Goal: Feedback & Contribution: Contribute content

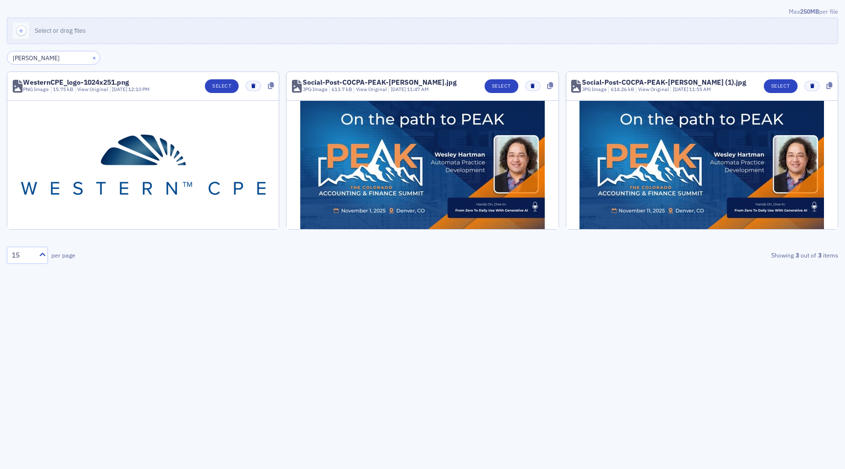
type input "wes"
click at [90, 58] on button "×" at bounding box center [94, 57] width 9 height 9
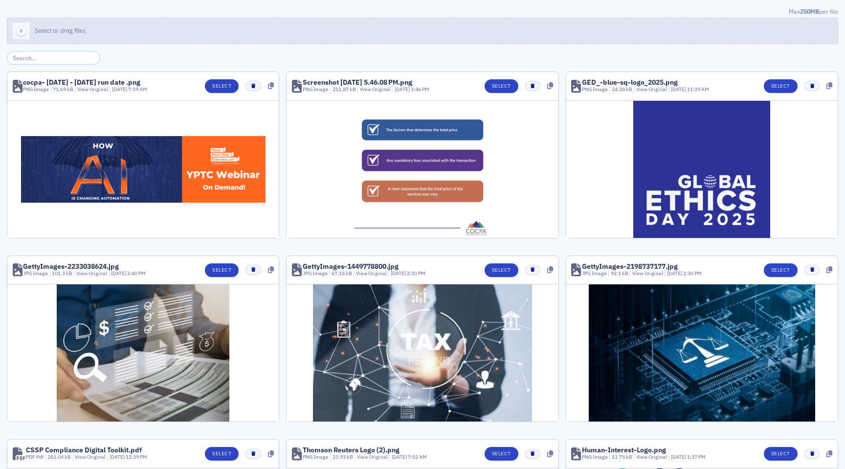
click at [47, 37] on button "Select or drag files" at bounding box center [423, 31] width 832 height 26
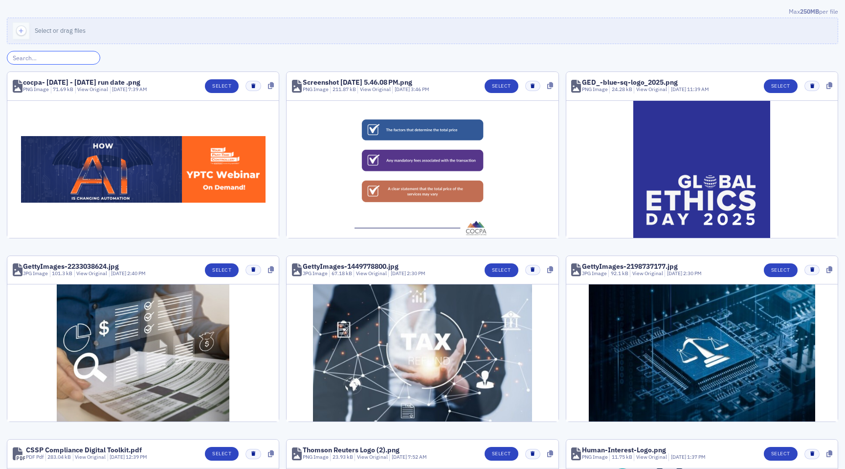
click at [71, 61] on input "search" at bounding box center [53, 58] width 93 height 14
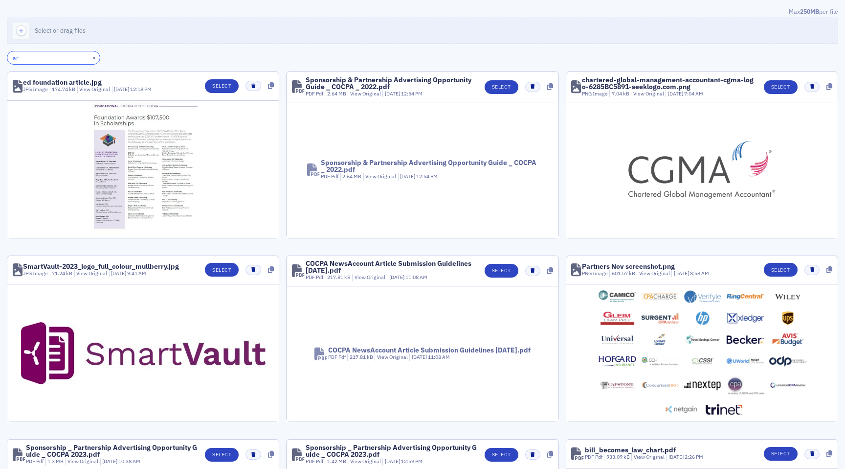
type input "a"
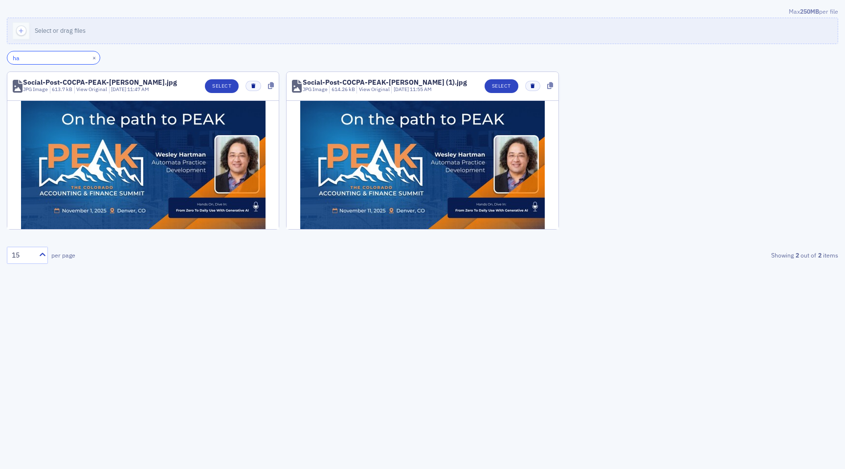
type input "h"
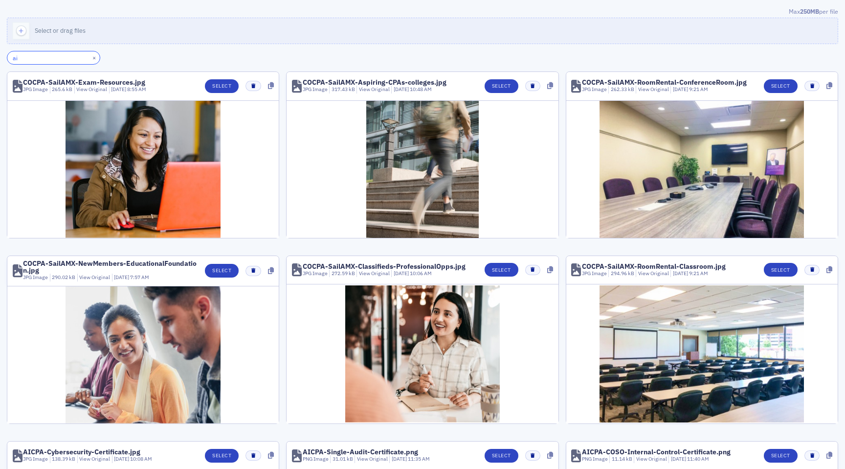
type input "a"
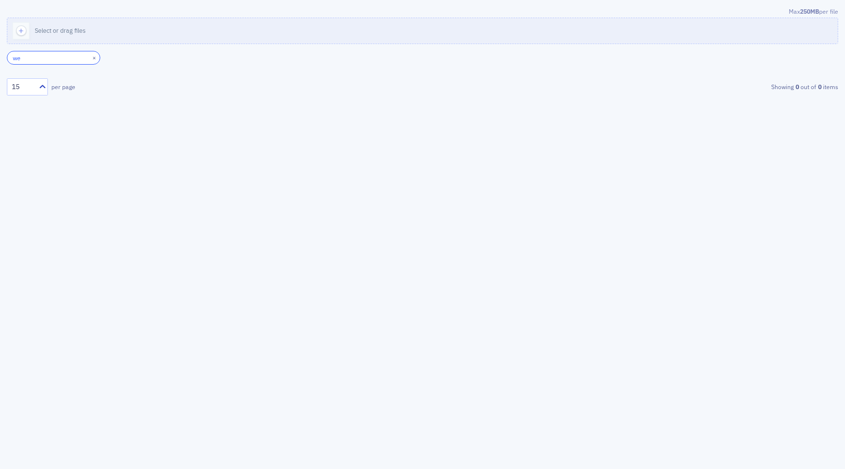
type input "w"
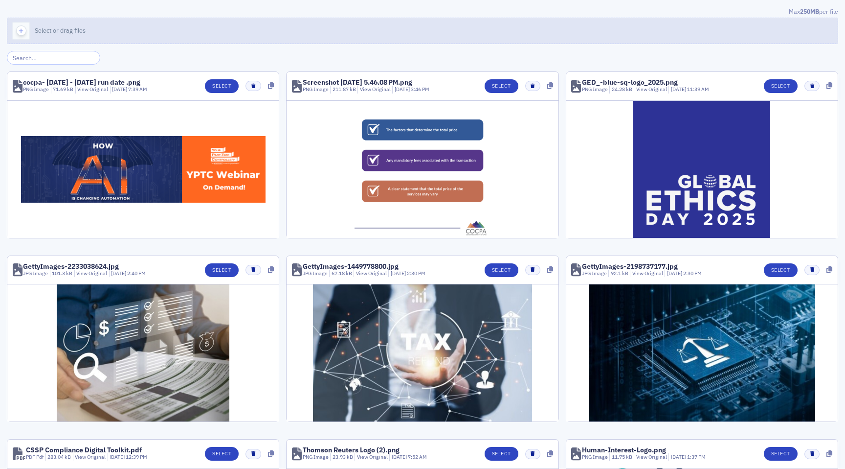
click at [16, 36] on div "button" at bounding box center [20, 30] width 27 height 25
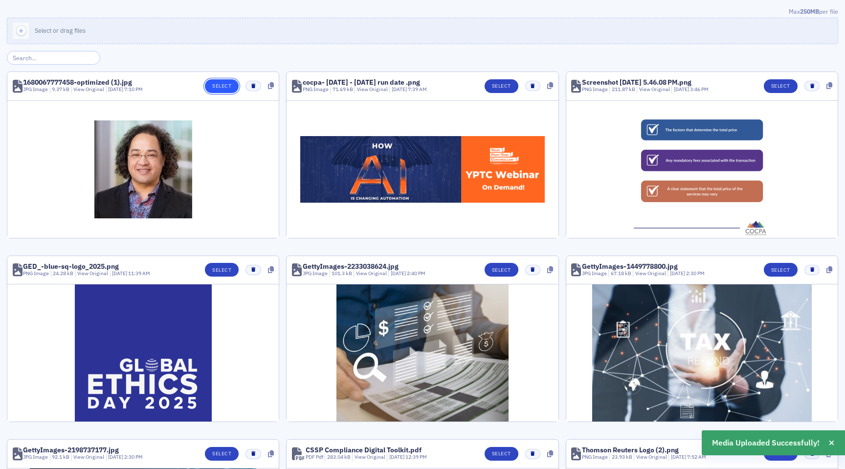
click at [226, 89] on button "Select" at bounding box center [222, 86] width 34 height 14
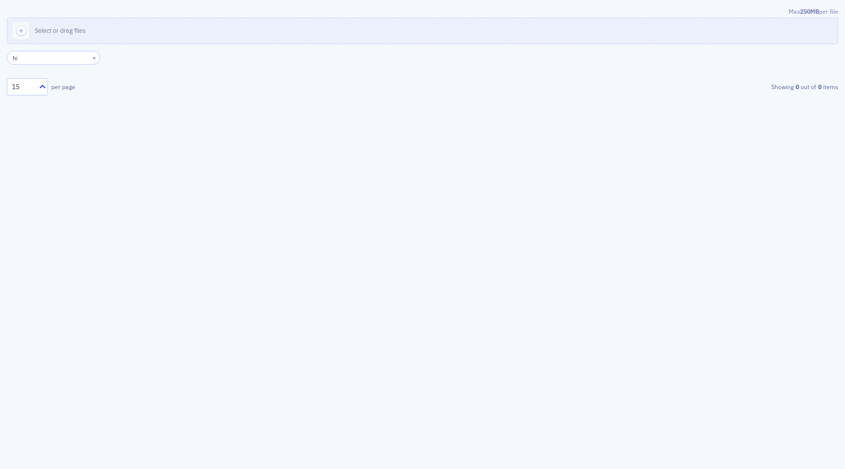
type input "h"
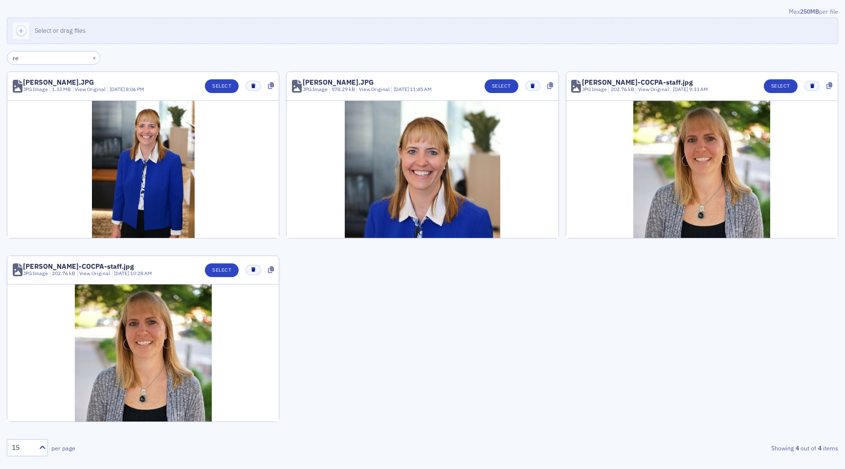
type input "r"
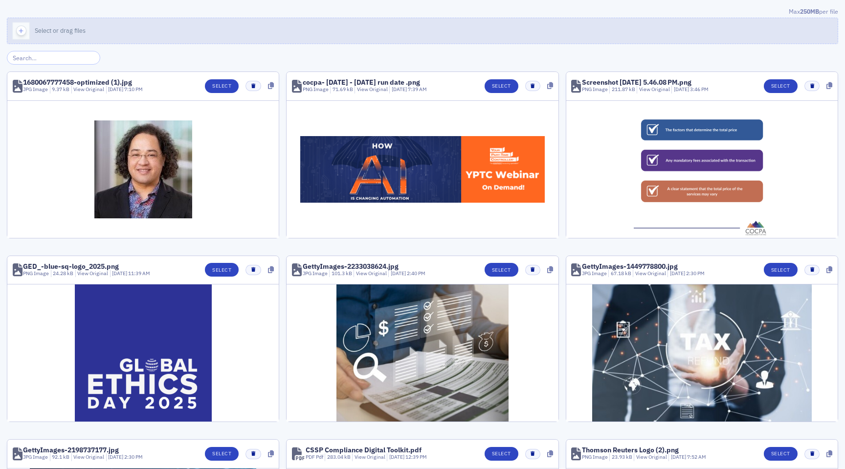
click at [64, 33] on span "Select or drag files" at bounding box center [60, 30] width 51 height 8
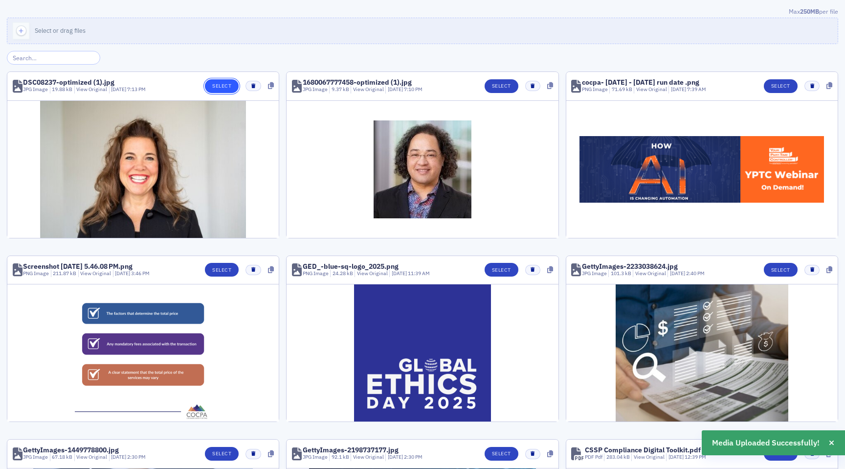
click at [233, 81] on button "Select" at bounding box center [222, 86] width 34 height 14
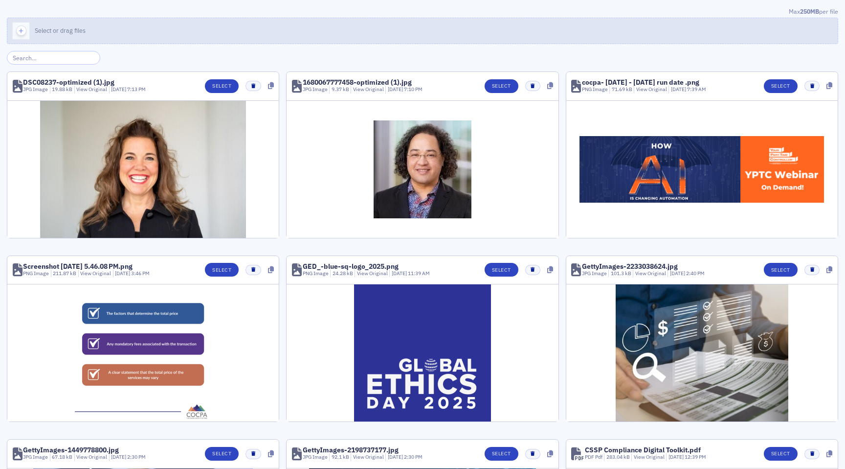
click at [20, 29] on icon "button" at bounding box center [21, 30] width 9 height 9
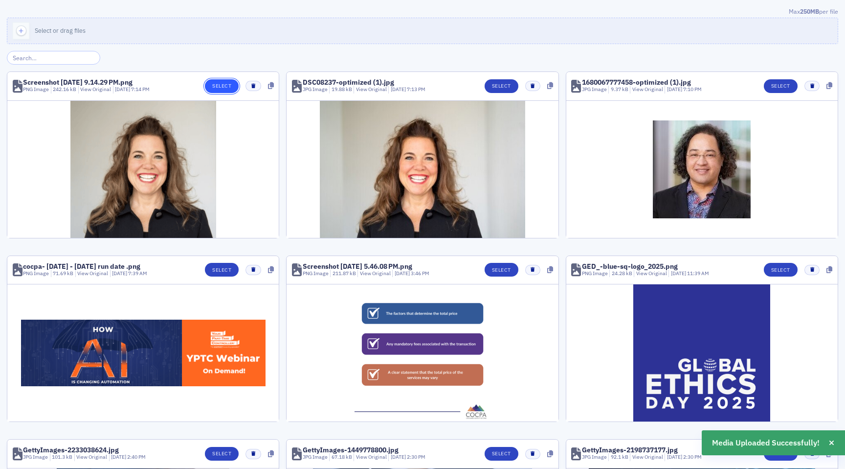
click at [221, 89] on button "Select" at bounding box center [222, 86] width 34 height 14
click at [220, 84] on button "Select" at bounding box center [222, 86] width 34 height 14
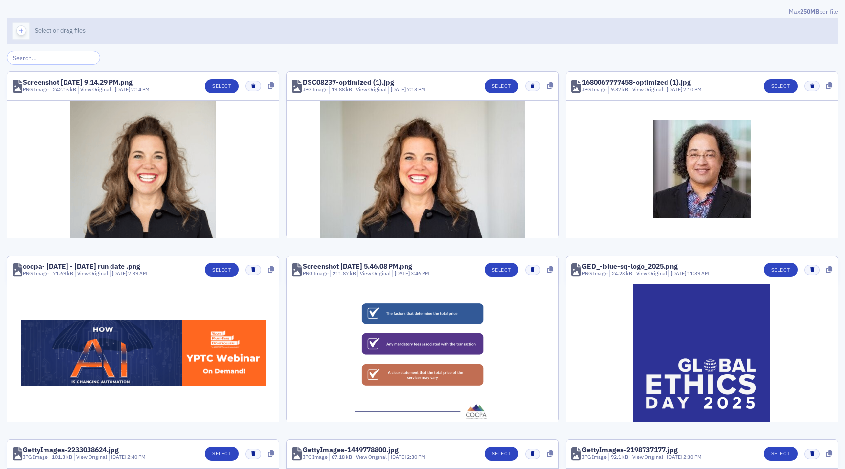
click at [23, 27] on icon "button" at bounding box center [21, 30] width 9 height 9
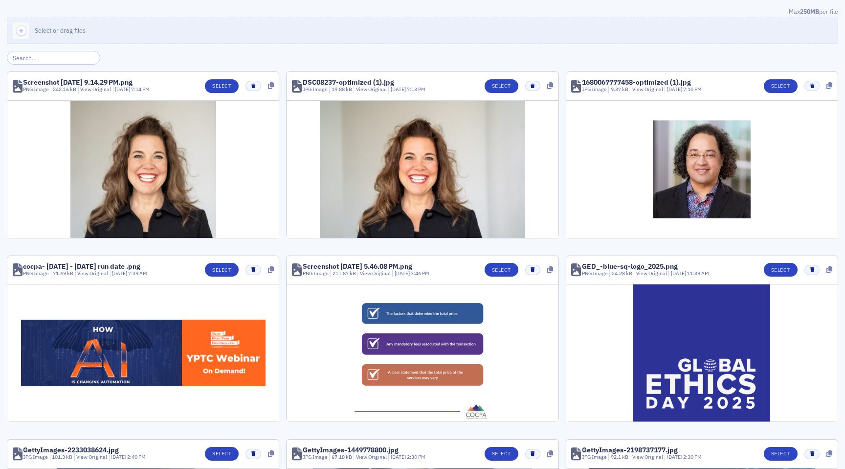
click at [30, 50] on div "Max 250MB per file Select or drag files Screenshot 2025-09-24 at 9.14.29 PM.png…" at bounding box center [423, 475] width 832 height 937
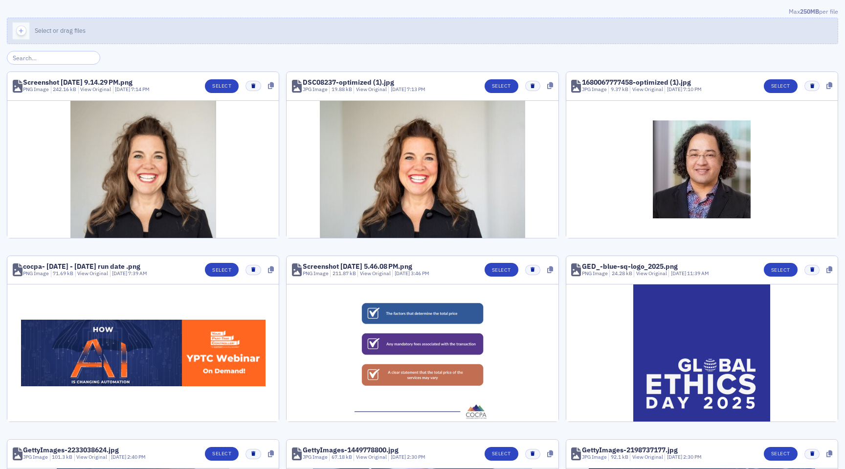
click at [30, 31] on div "button" at bounding box center [20, 30] width 27 height 25
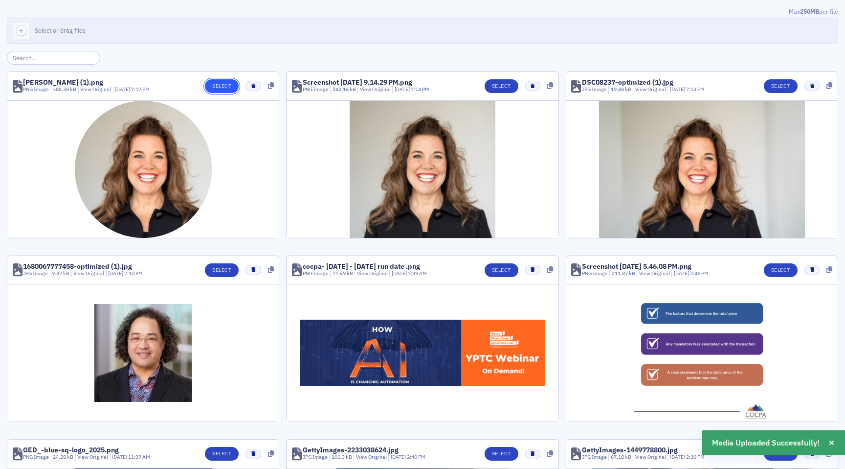
click at [234, 80] on div "Select" at bounding box center [236, 86] width 76 height 14
click at [228, 88] on button "Select" at bounding box center [222, 86] width 34 height 14
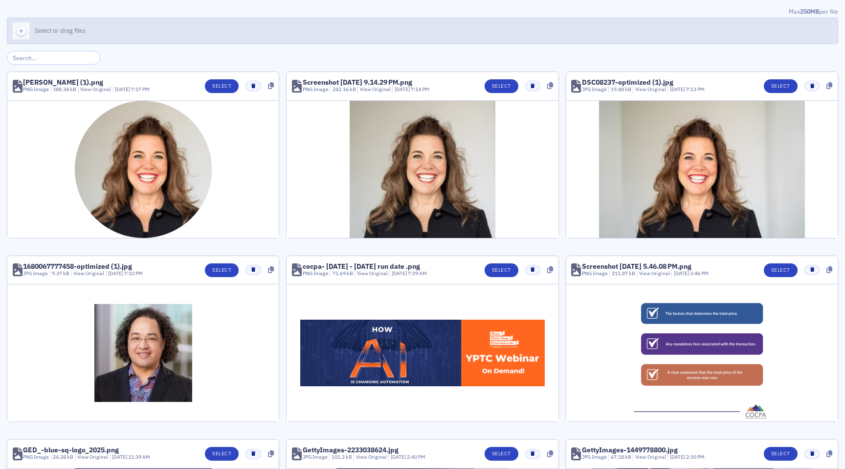
click at [42, 34] on span "Select or drag files" at bounding box center [60, 30] width 51 height 8
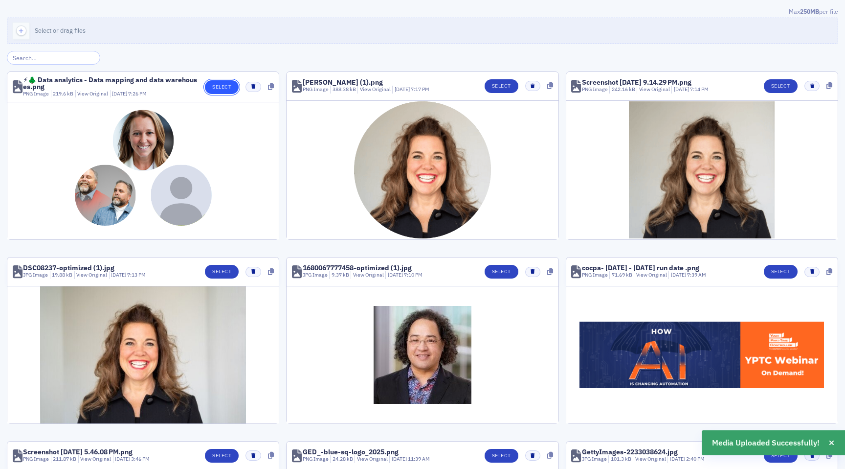
click at [228, 89] on button "Select" at bounding box center [222, 87] width 34 height 14
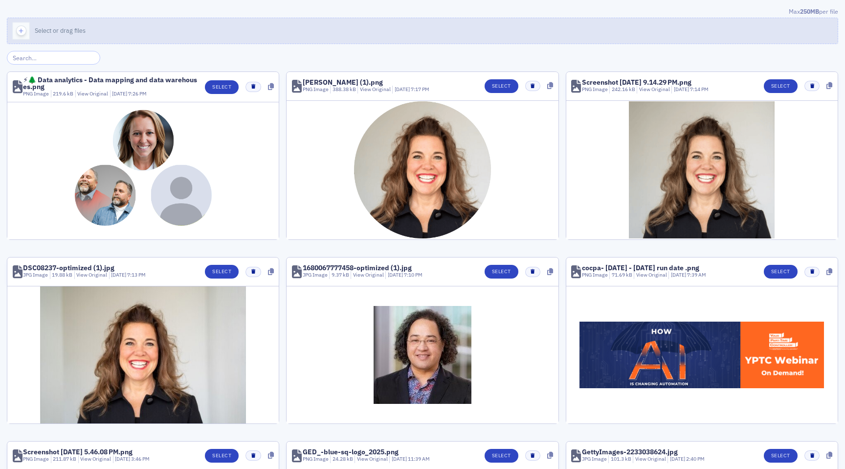
click at [56, 33] on span "Select or drag files" at bounding box center [60, 30] width 51 height 8
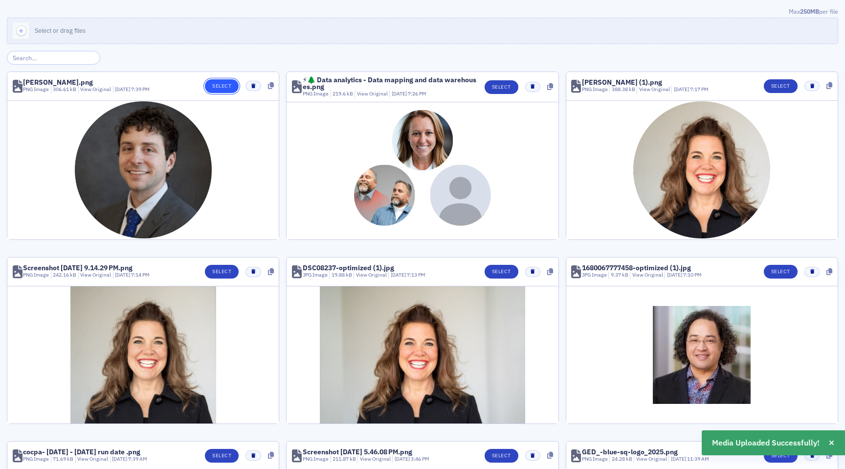
click at [230, 88] on button "Select" at bounding box center [222, 86] width 34 height 14
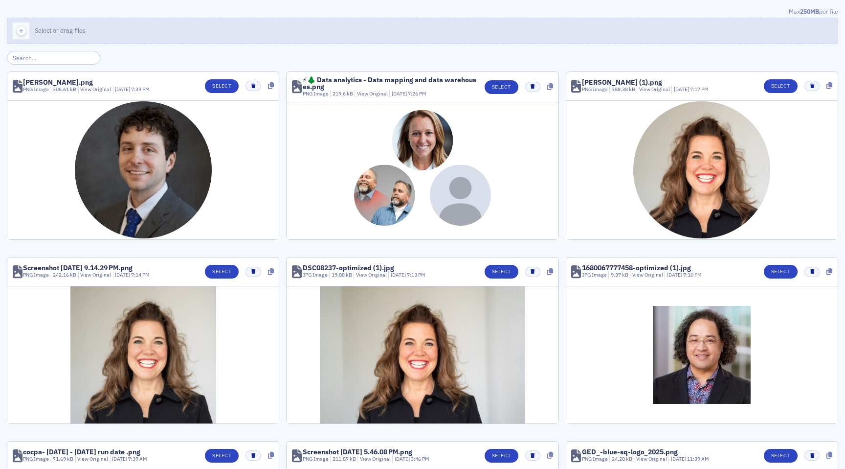
click at [35, 24] on button "Select or drag files" at bounding box center [423, 31] width 832 height 26
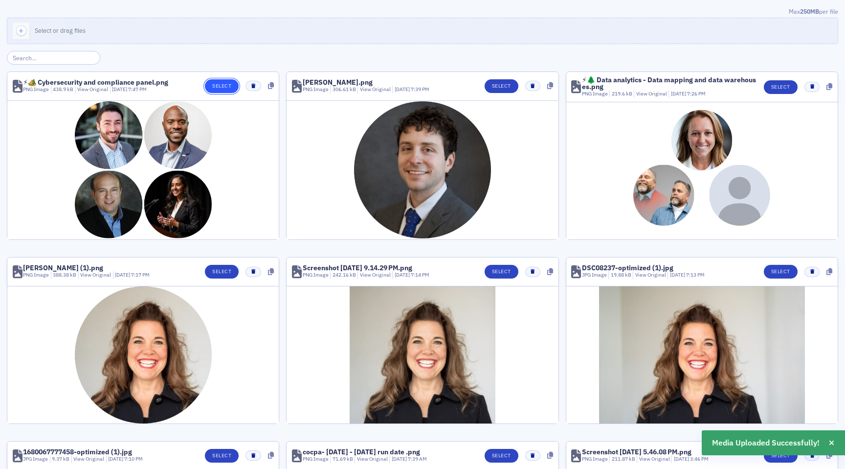
click at [221, 85] on button "Select" at bounding box center [222, 86] width 34 height 14
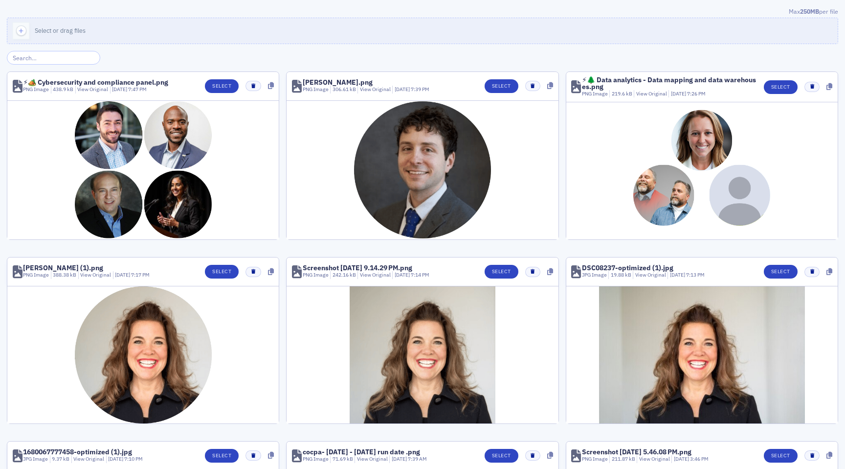
click at [44, 59] on input "search" at bounding box center [53, 58] width 93 height 14
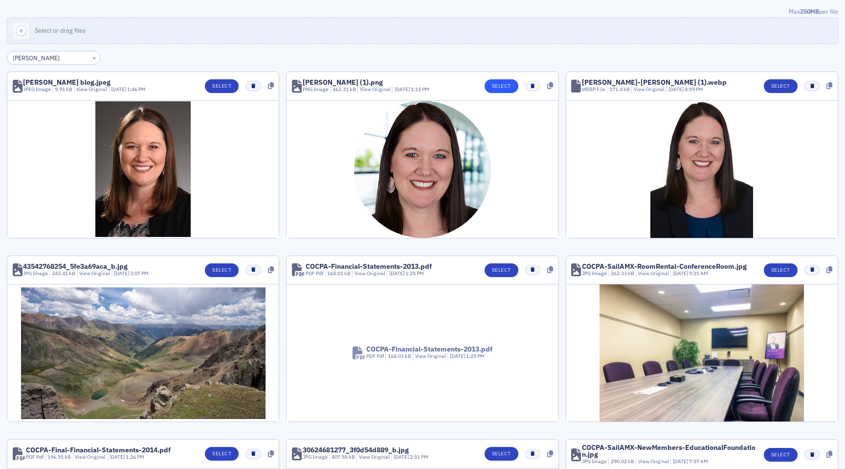
type input "sarah f"
click at [489, 87] on button "Select" at bounding box center [502, 86] width 34 height 14
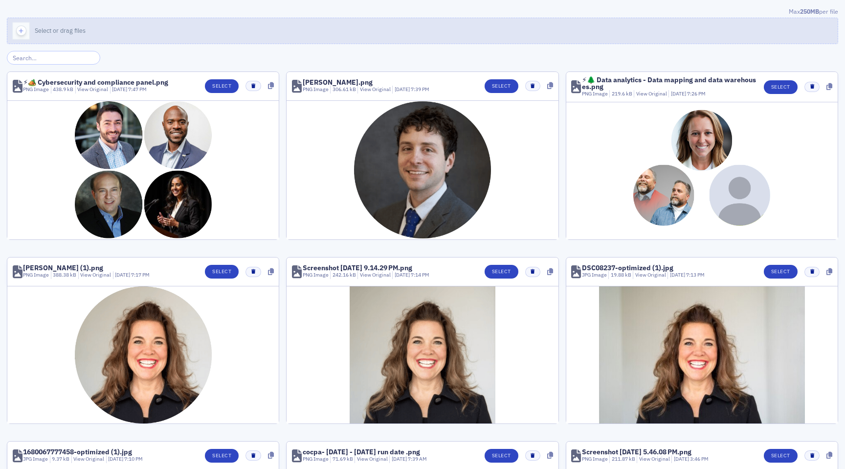
click at [44, 33] on span "Select or drag files" at bounding box center [60, 30] width 51 height 8
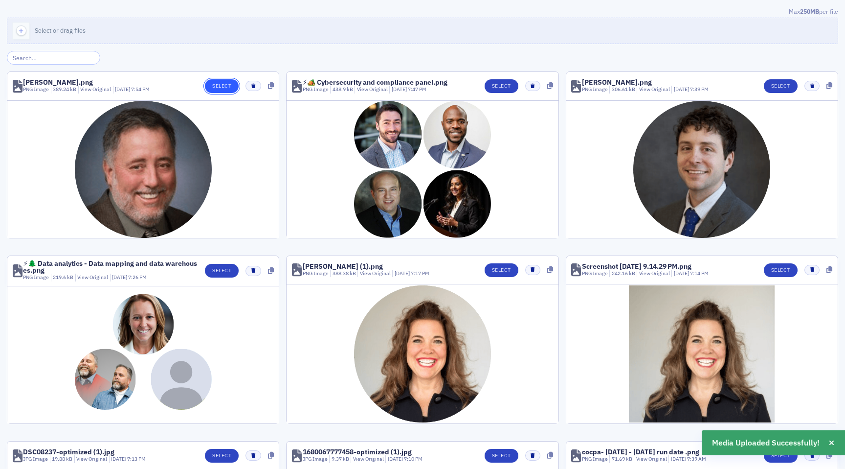
click at [217, 83] on button "Select" at bounding box center [222, 86] width 34 height 14
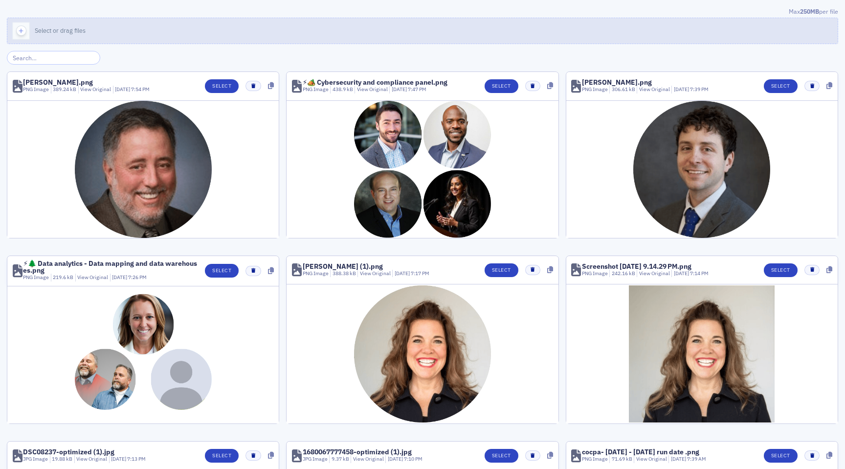
click at [38, 29] on span "Select or drag files" at bounding box center [60, 30] width 51 height 8
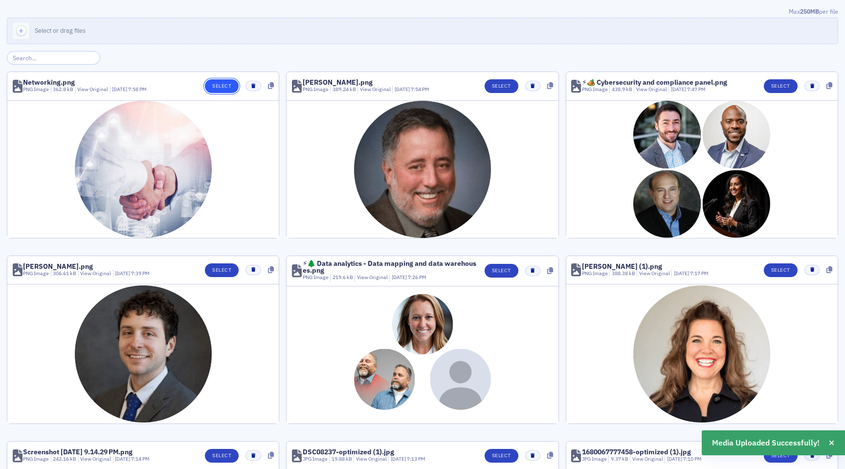
click at [225, 87] on button "Select" at bounding box center [222, 86] width 34 height 14
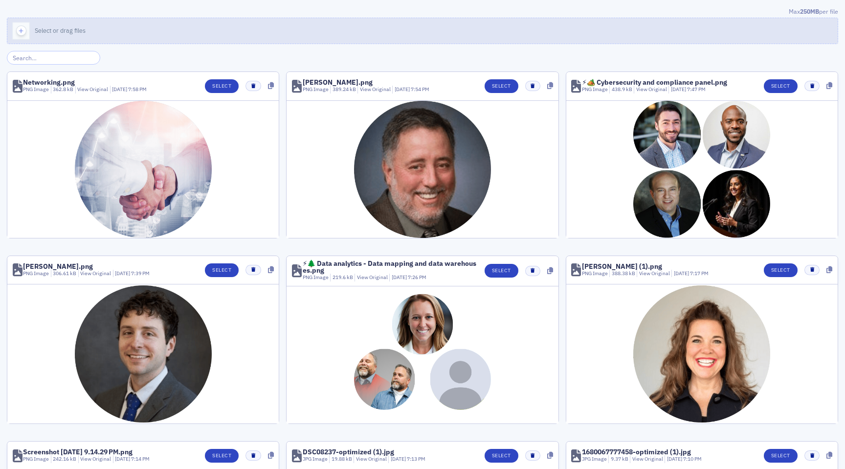
click at [27, 35] on div "button" at bounding box center [20, 30] width 27 height 25
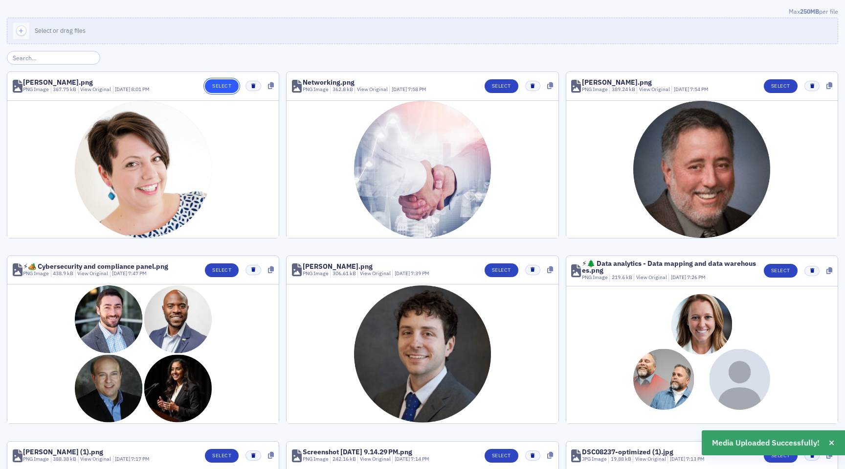
click at [220, 88] on button "Select" at bounding box center [222, 86] width 34 height 14
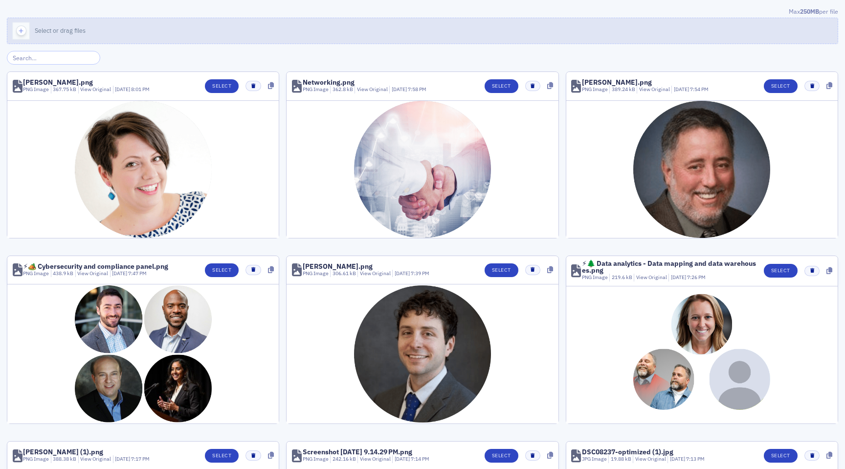
click at [52, 31] on span "Select or drag files" at bounding box center [60, 30] width 51 height 8
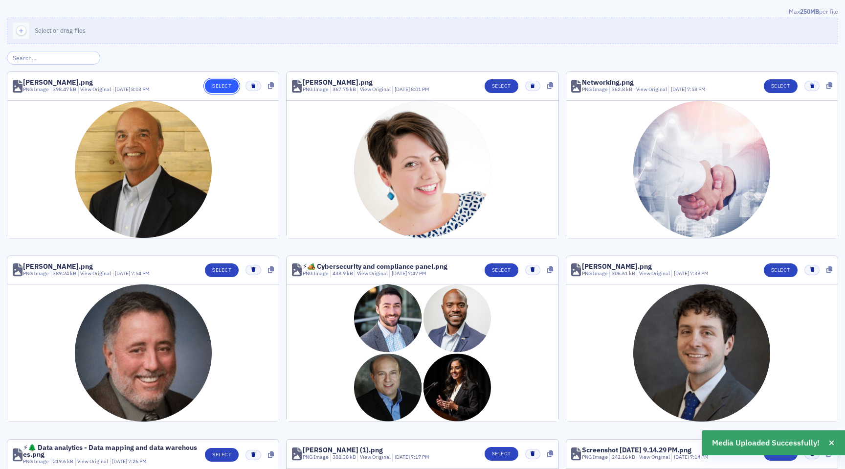
click at [225, 89] on button "Select" at bounding box center [222, 86] width 34 height 14
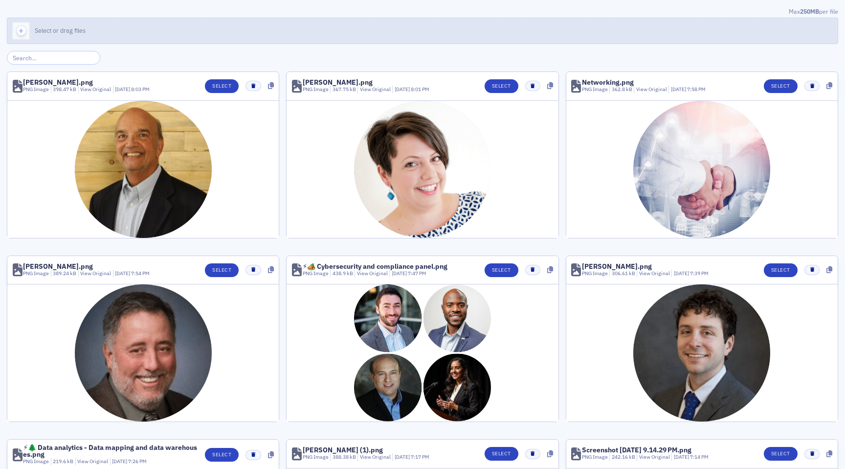
click at [47, 32] on span "Select or drag files" at bounding box center [60, 30] width 51 height 8
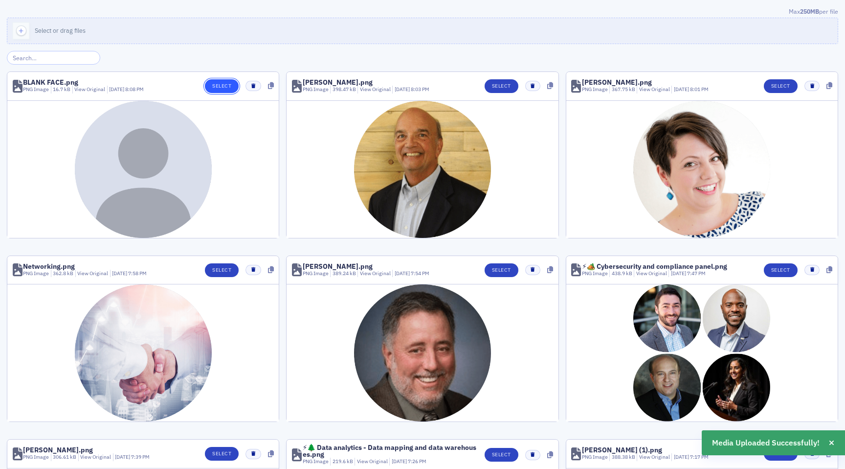
click at [222, 84] on button "Select" at bounding box center [222, 86] width 34 height 14
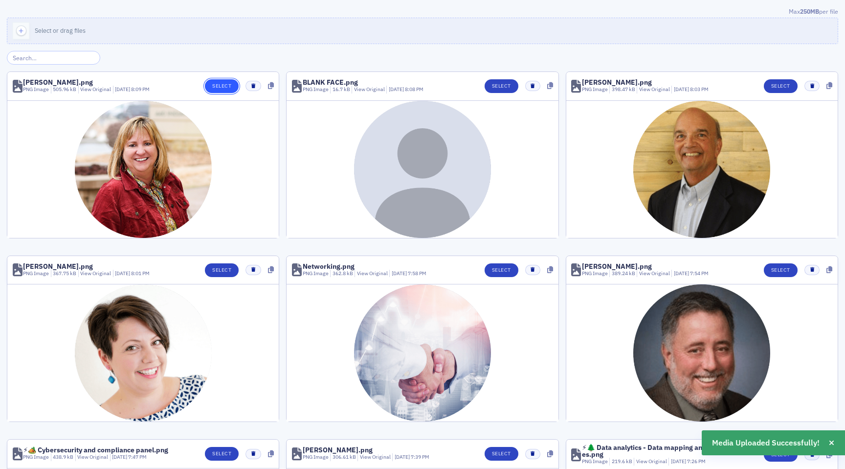
click at [216, 88] on button "Select" at bounding box center [222, 86] width 34 height 14
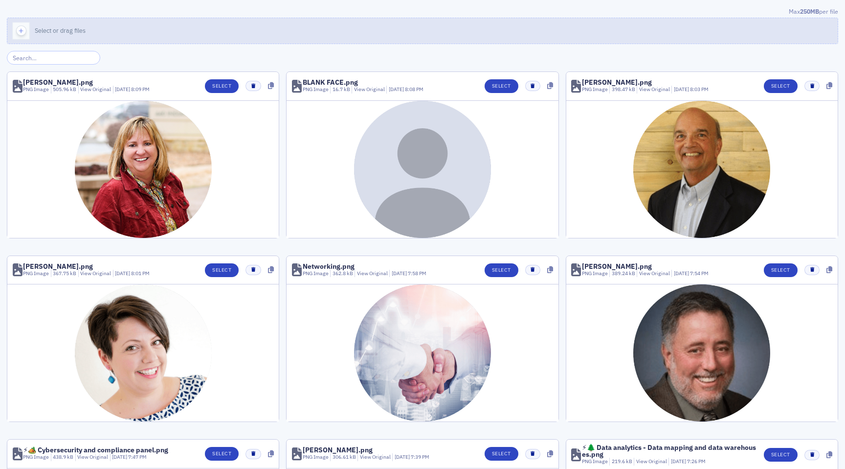
click at [61, 36] on button "Select or drag files" at bounding box center [423, 31] width 832 height 26
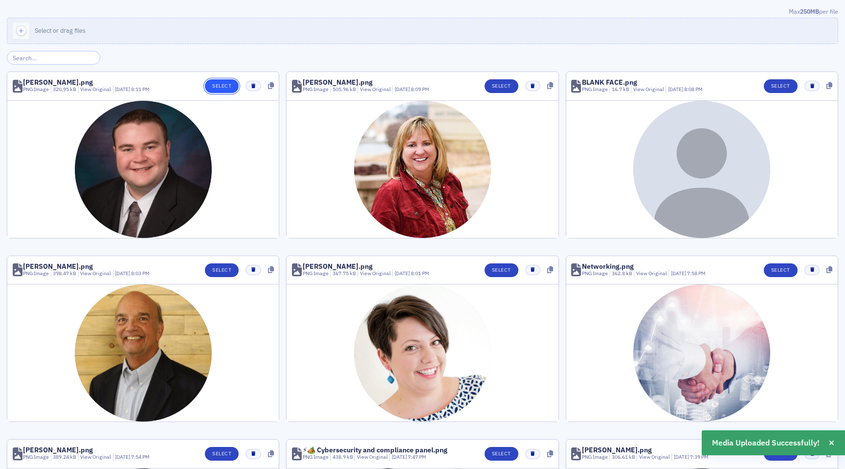
click at [230, 85] on button "Select" at bounding box center [222, 86] width 34 height 14
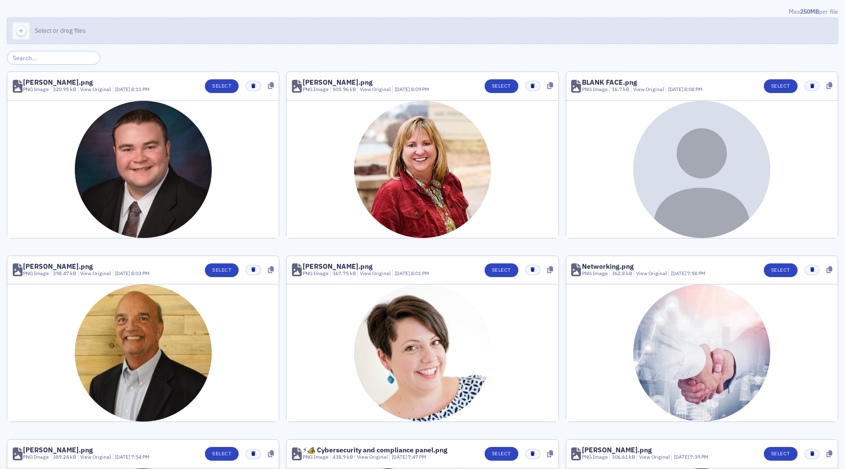
click at [41, 31] on span "Select or drag files" at bounding box center [60, 30] width 51 height 8
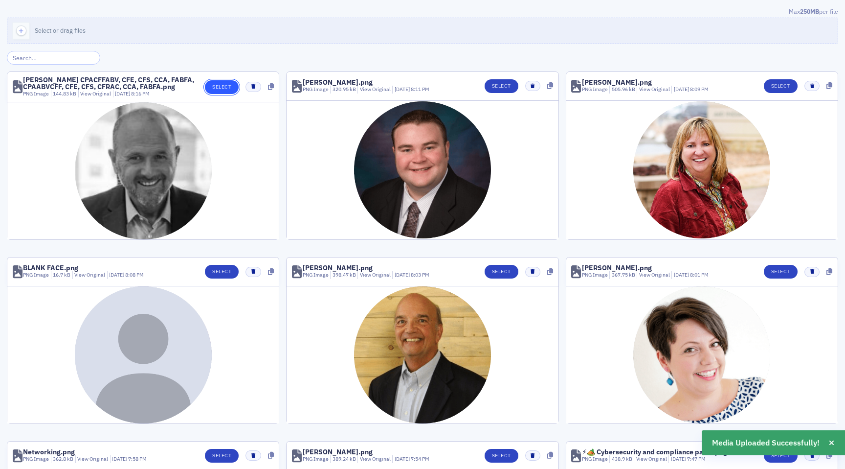
click at [233, 88] on button "Select" at bounding box center [222, 87] width 34 height 14
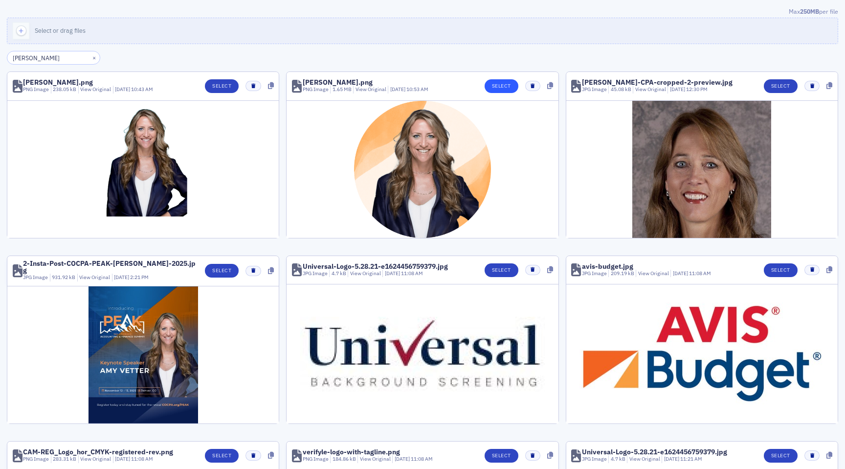
type input "[PERSON_NAME]"
click at [505, 87] on button "Select" at bounding box center [502, 86] width 34 height 14
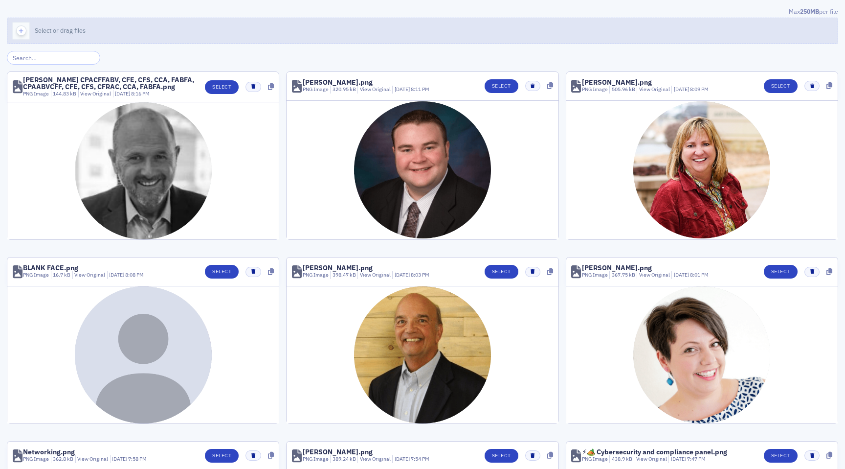
click at [56, 32] on span "Select or drag files" at bounding box center [60, 30] width 51 height 8
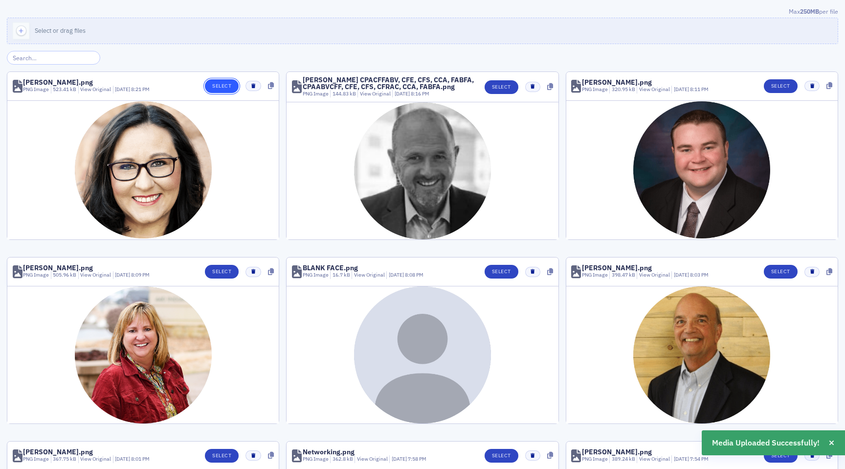
click at [231, 86] on button "Select" at bounding box center [222, 86] width 34 height 14
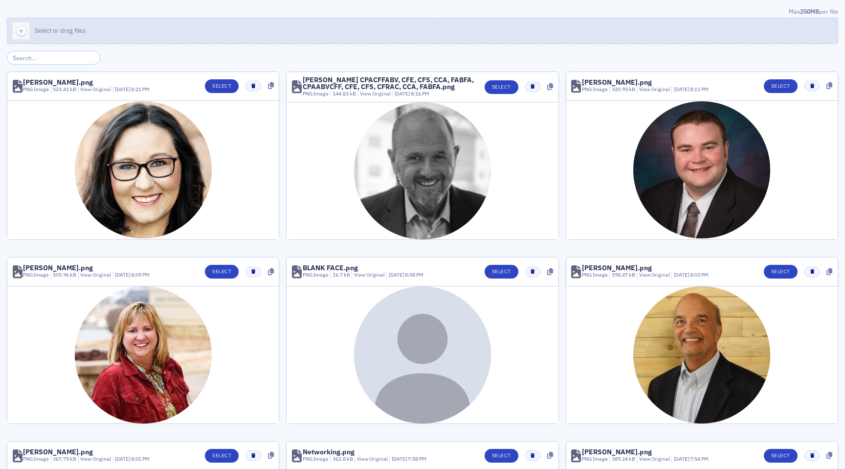
click at [46, 37] on button "Select or drag files" at bounding box center [423, 31] width 832 height 26
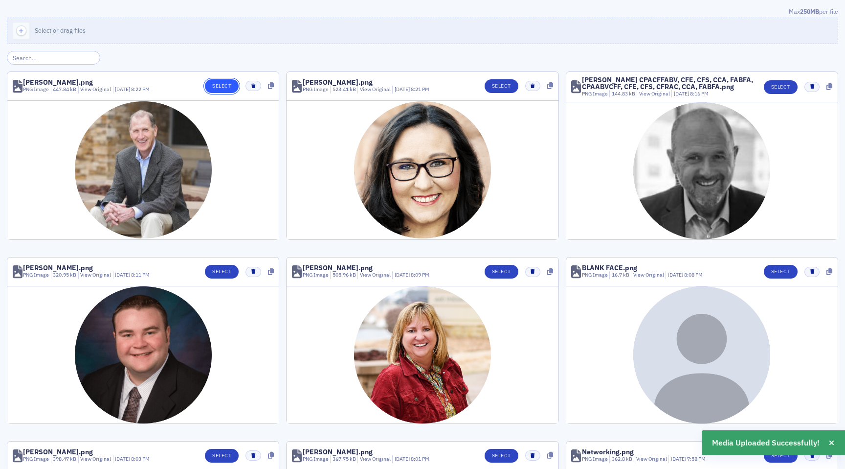
click at [215, 82] on button "Select" at bounding box center [222, 86] width 34 height 14
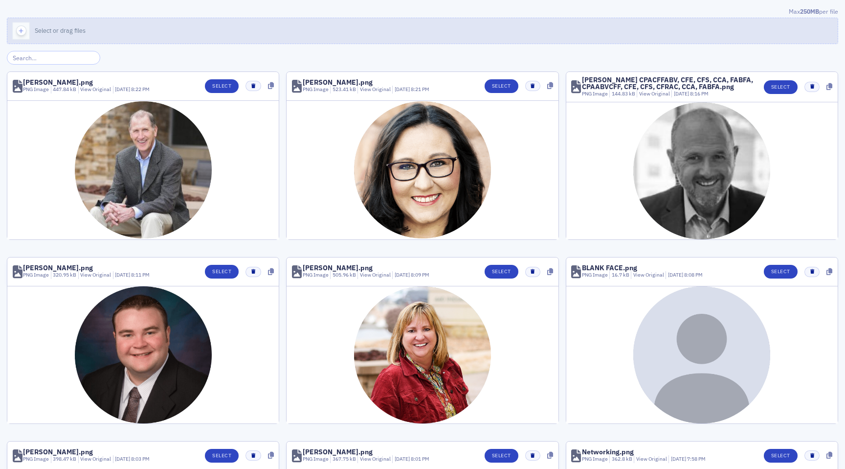
click at [56, 25] on button "Select or drag files" at bounding box center [423, 31] width 832 height 26
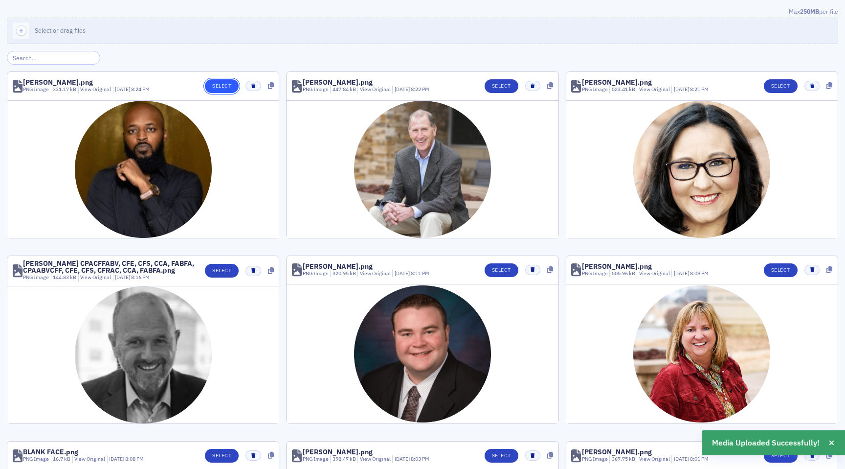
click at [213, 85] on button "Select" at bounding box center [222, 86] width 34 height 14
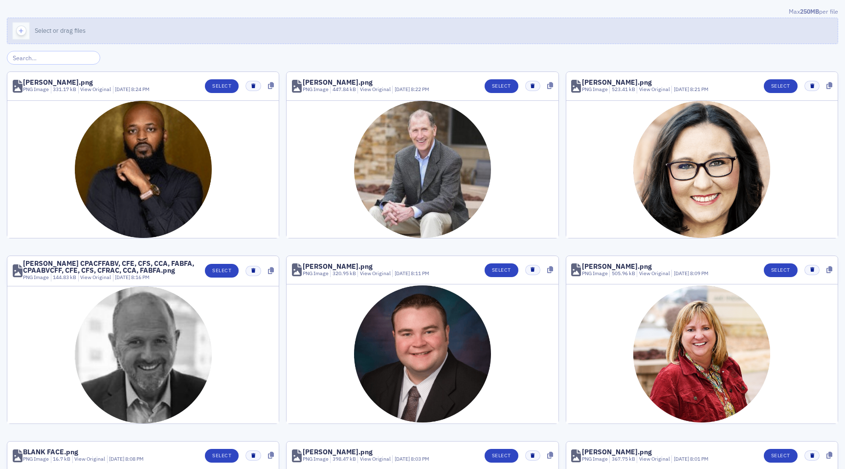
click at [73, 33] on span "Select or drag files" at bounding box center [60, 30] width 51 height 8
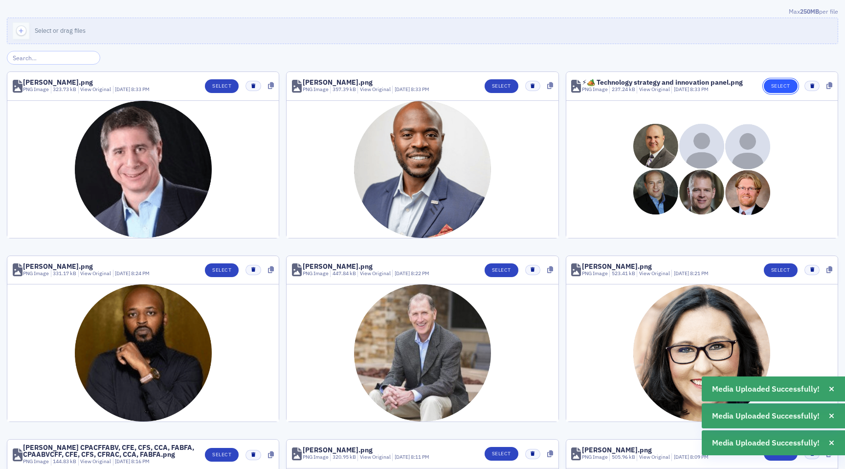
click at [778, 82] on button "Select" at bounding box center [781, 86] width 34 height 14
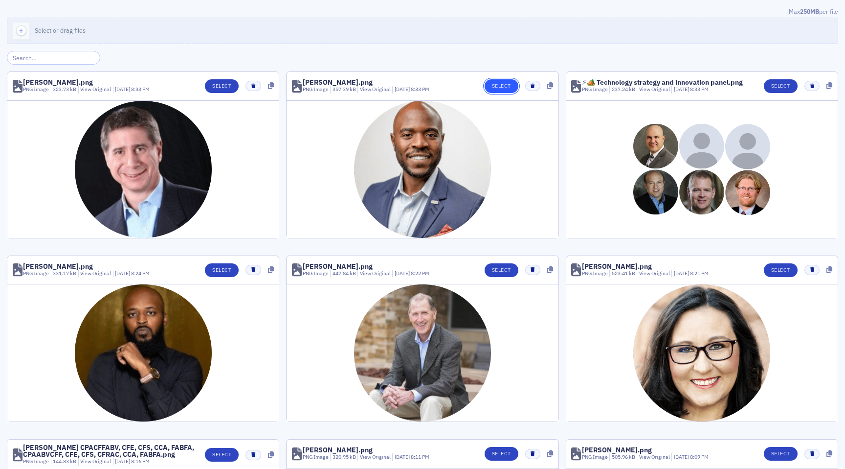
click at [499, 88] on button "Select" at bounding box center [502, 86] width 34 height 14
click at [216, 89] on button "Select" at bounding box center [222, 86] width 34 height 14
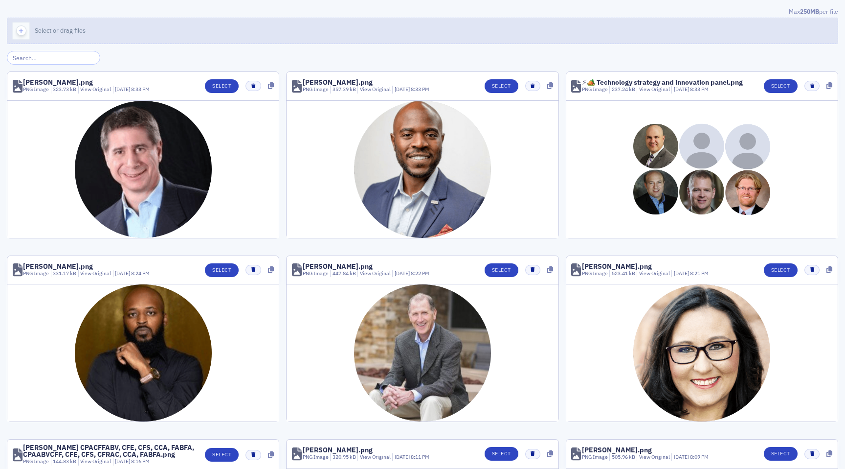
click at [58, 29] on span "Select or drag files" at bounding box center [60, 30] width 51 height 8
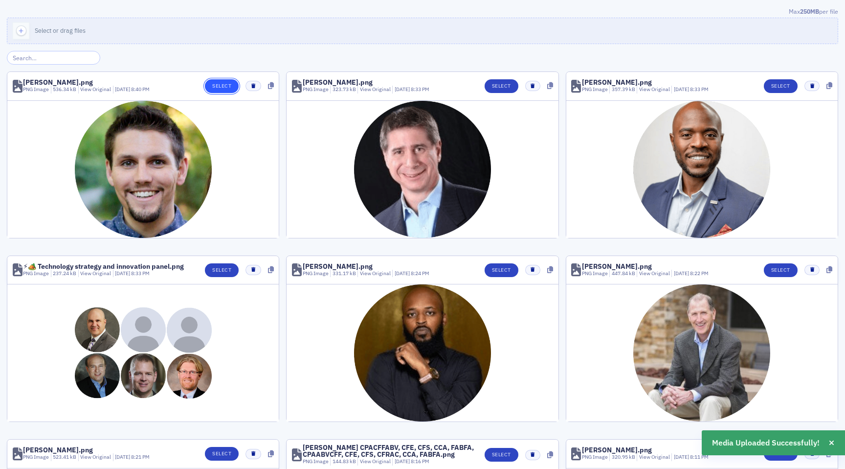
click at [230, 88] on button "Select" at bounding box center [222, 86] width 34 height 14
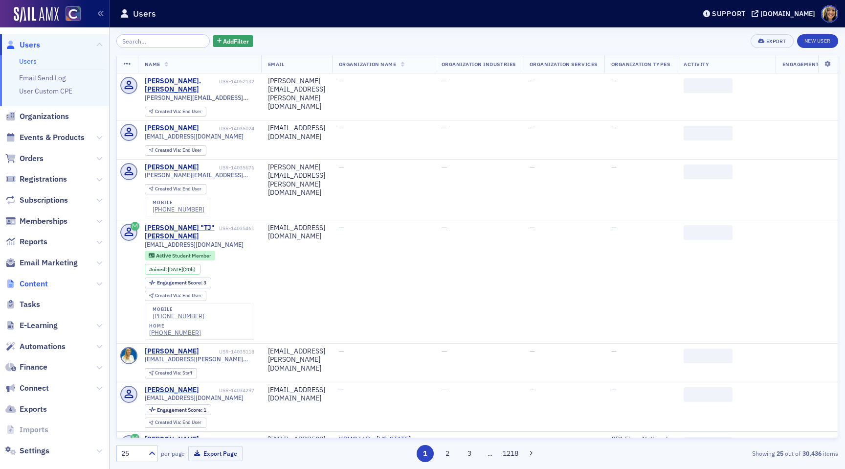
click at [45, 285] on span "Content" at bounding box center [34, 283] width 28 height 11
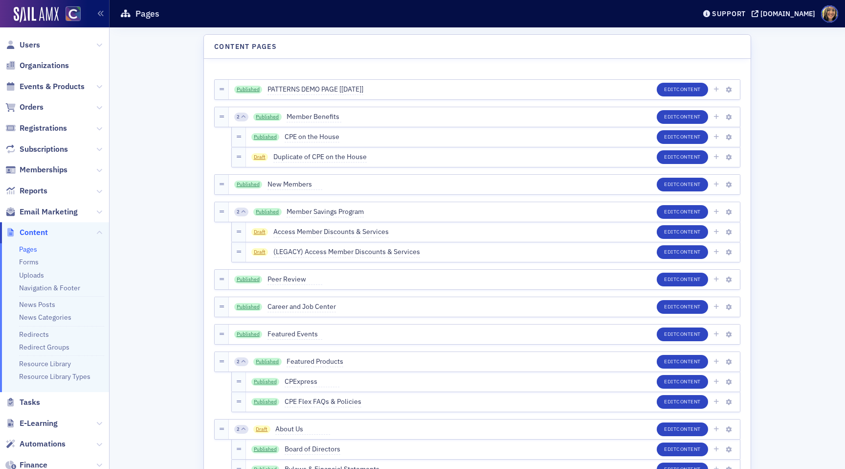
click at [43, 36] on span "Users" at bounding box center [54, 44] width 109 height 21
click at [36, 40] on span "Users" at bounding box center [30, 45] width 21 height 11
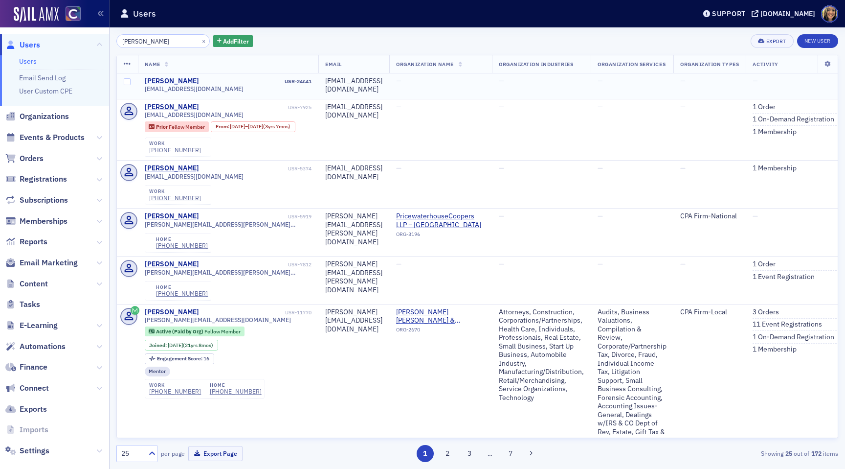
type input "nicole nelson"
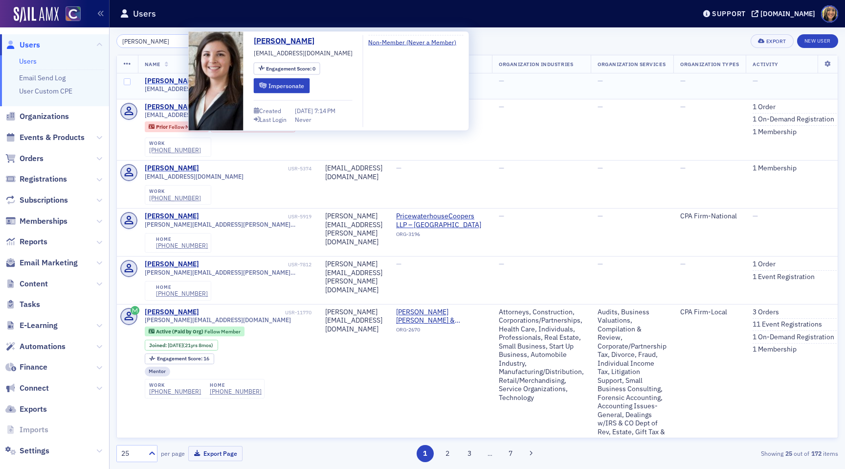
click at [179, 81] on div "Nicole Nelson" at bounding box center [172, 81] width 54 height 9
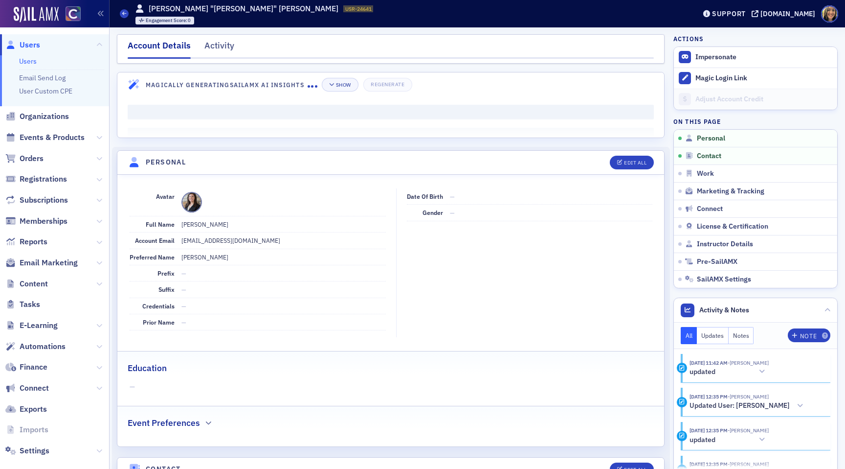
click at [194, 200] on span at bounding box center [192, 202] width 21 height 21
click at [635, 164] on div "Edit All" at bounding box center [635, 162] width 23 height 5
select select "US"
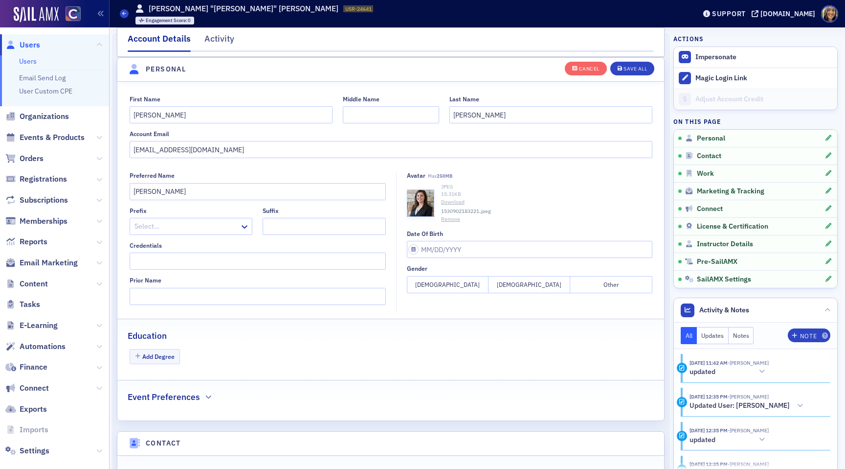
scroll to position [114, 0]
click at [455, 201] on link "Download" at bounding box center [546, 202] width 211 height 8
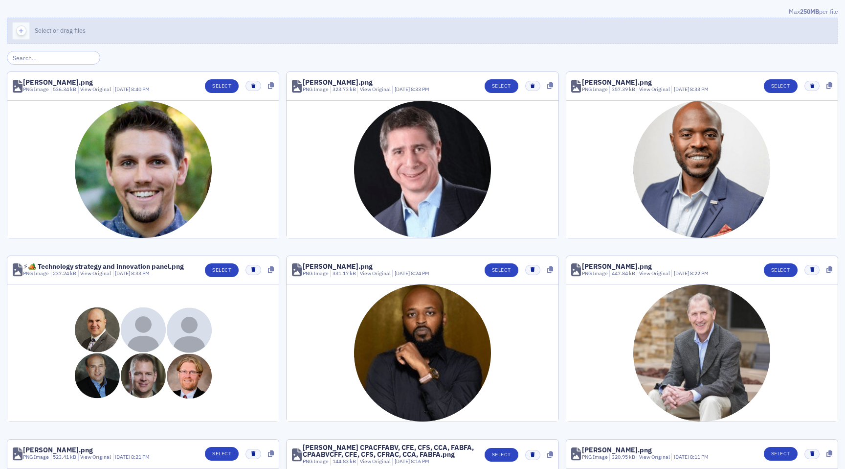
click at [52, 31] on span "Select or drag files" at bounding box center [60, 30] width 51 height 8
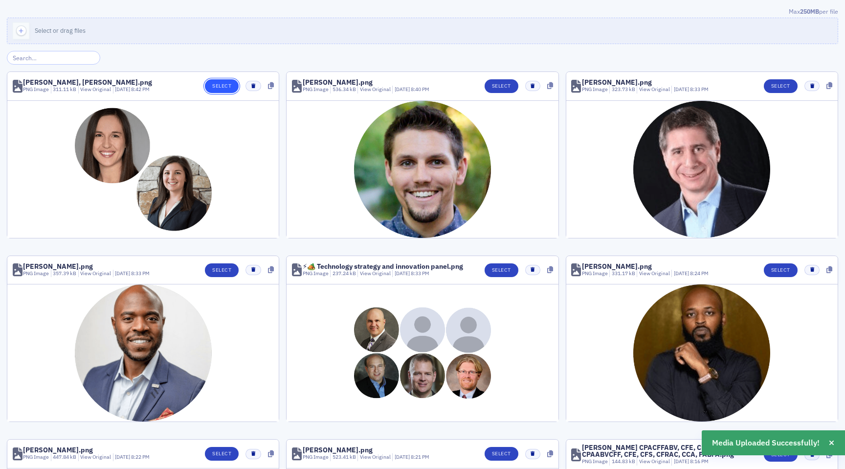
click at [227, 87] on button "Select" at bounding box center [222, 86] width 34 height 14
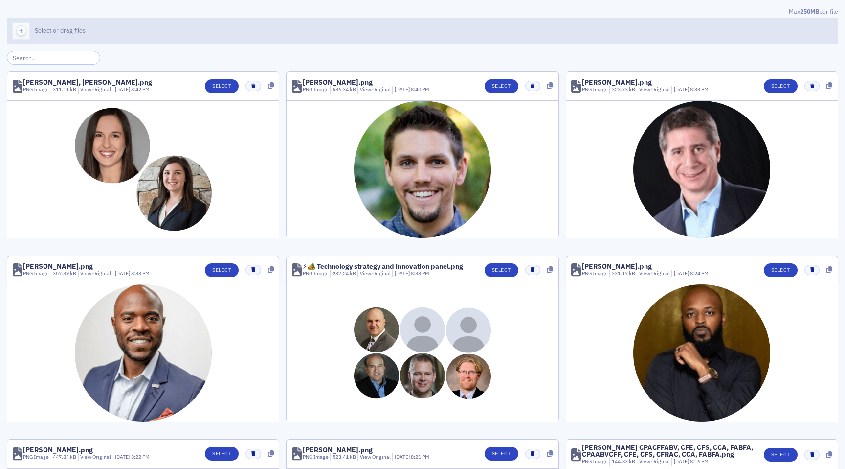
click at [23, 26] on span "button" at bounding box center [21, 30] width 10 height 10
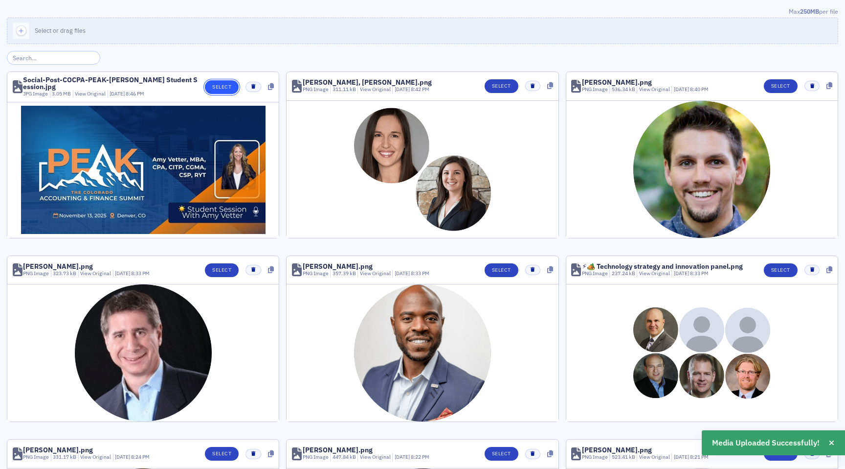
click at [223, 83] on button "Select" at bounding box center [222, 87] width 34 height 14
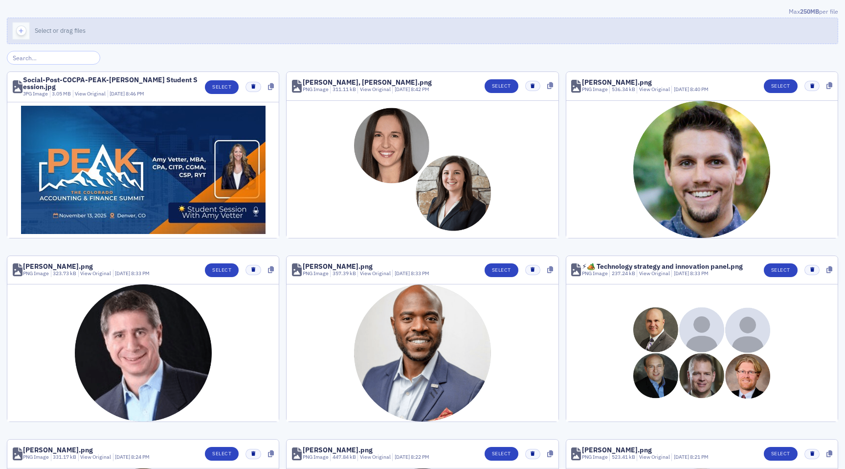
click at [54, 38] on button "Select or drag files" at bounding box center [423, 31] width 832 height 26
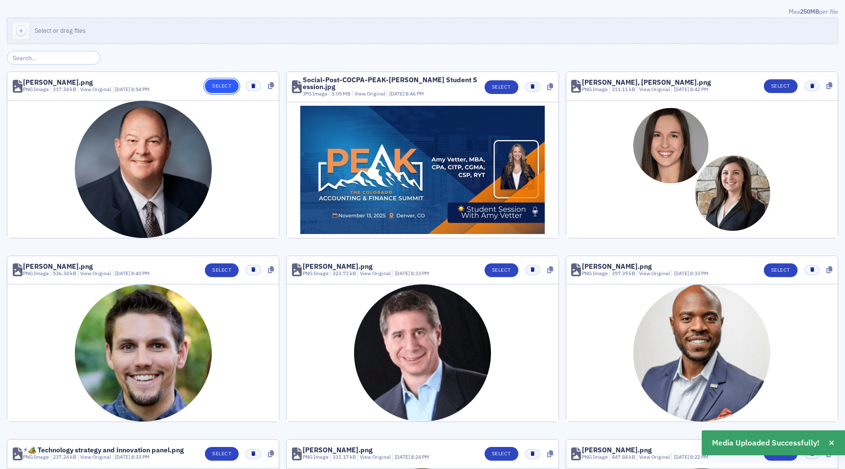
click at [224, 83] on button "Select" at bounding box center [222, 86] width 34 height 14
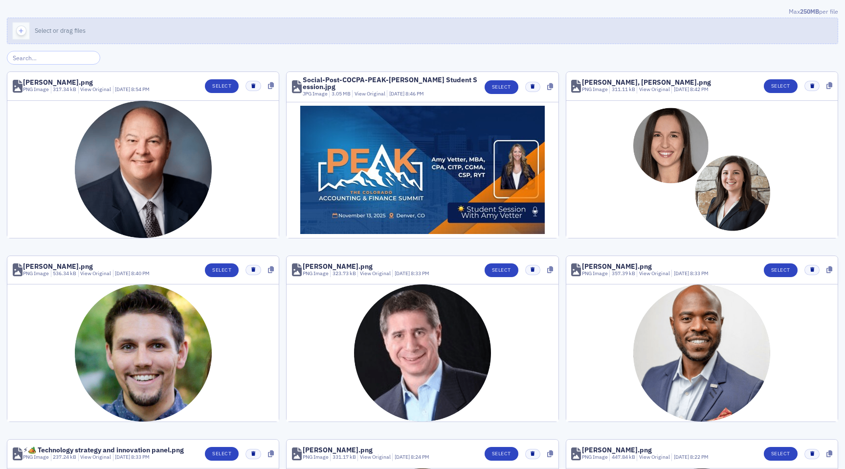
click at [43, 33] on span "Select or drag files" at bounding box center [60, 30] width 51 height 8
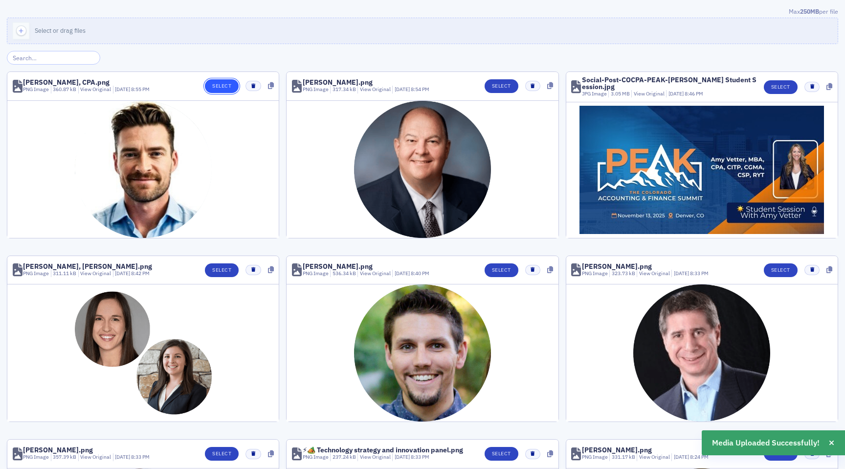
click at [222, 91] on button "Select" at bounding box center [222, 86] width 34 height 14
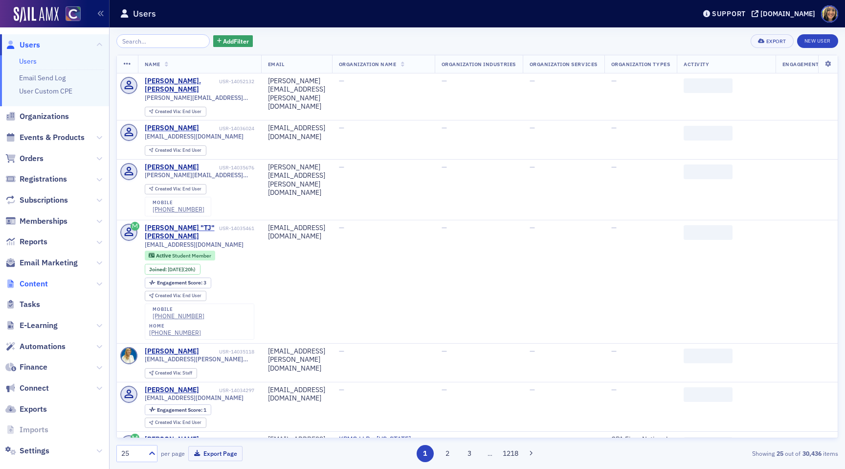
click at [32, 284] on span "Content" at bounding box center [34, 283] width 28 height 11
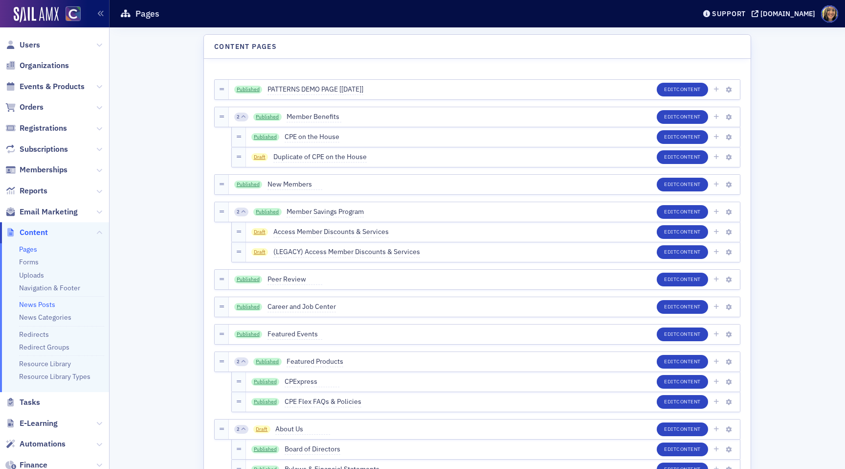
click at [38, 306] on link "News Posts" at bounding box center [37, 304] width 36 height 9
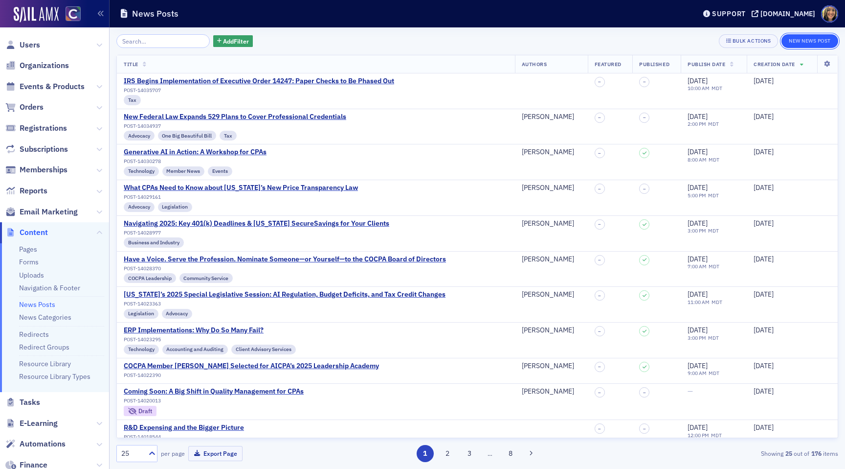
click at [818, 35] on button "New News Post" at bounding box center [810, 41] width 57 height 14
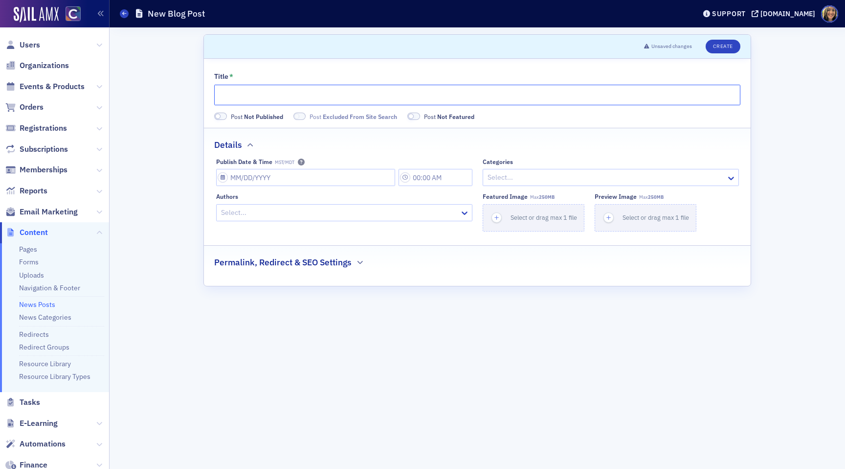
click at [305, 97] on input "Title *" at bounding box center [477, 95] width 526 height 21
paste input "Modernize Your Firm: Strategies for Management and Growth"
type input "Modernize Your Firm: Strategies for Management and Growth"
select select "8"
select select "2025"
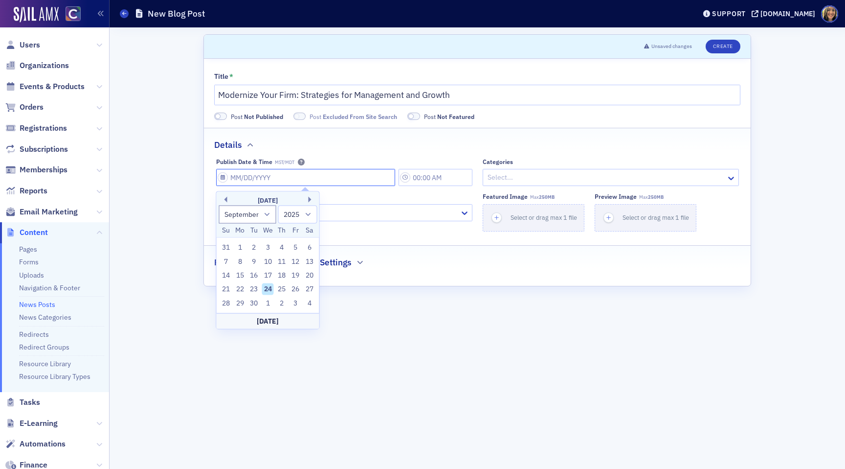
click at [250, 177] on input "Publish Date & Time MST/MDT" at bounding box center [305, 177] width 179 height 17
click at [270, 289] on div "24" at bounding box center [268, 289] width 12 height 12
type input "09/24/2025"
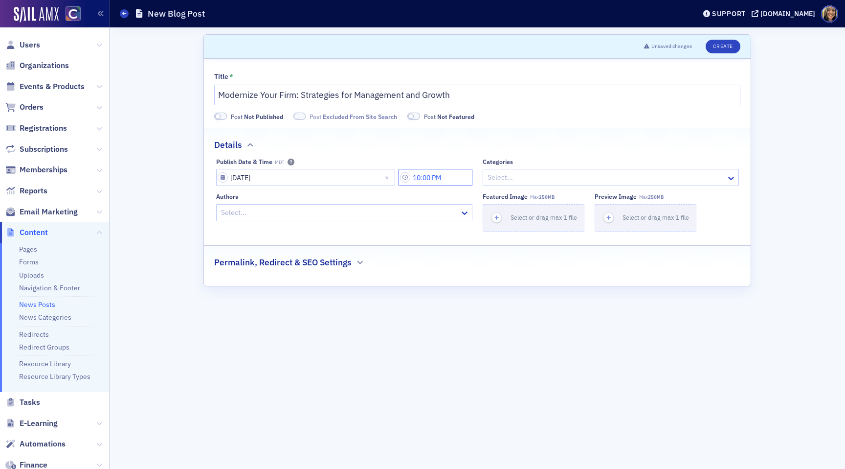
click at [441, 175] on input "10:00 PM" at bounding box center [436, 177] width 74 height 17
type input "10:00 AM"
click at [503, 177] on div at bounding box center [606, 177] width 239 height 12
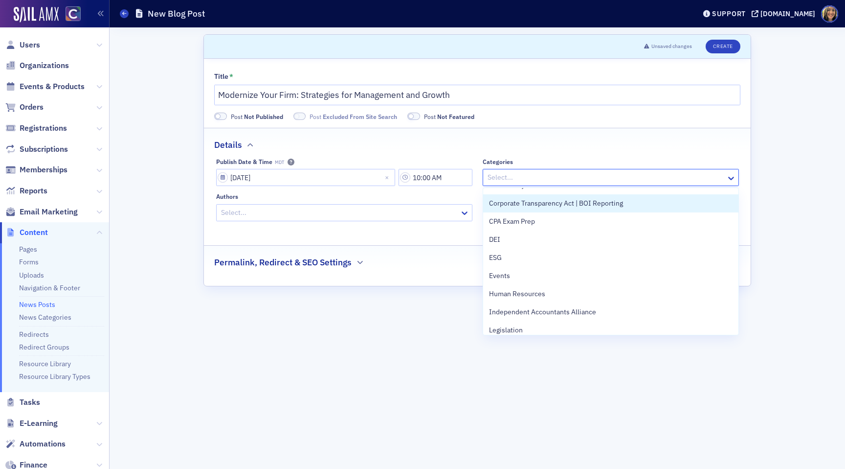
scroll to position [142, 0]
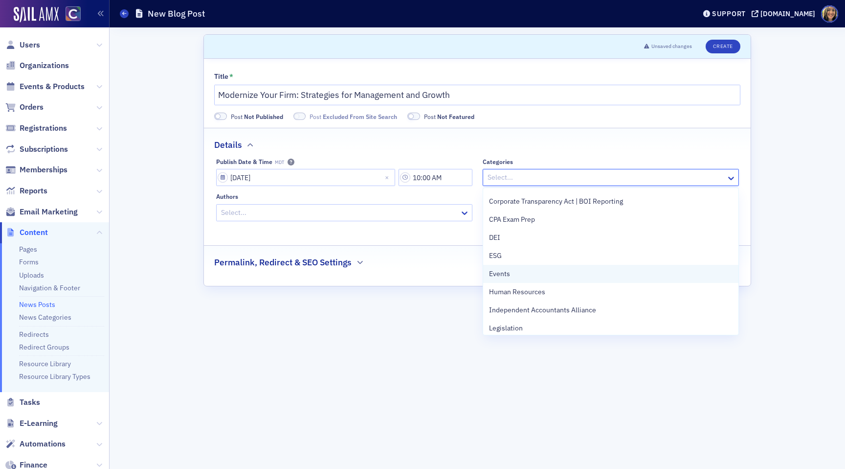
click at [504, 274] on span "Events" at bounding box center [499, 274] width 21 height 10
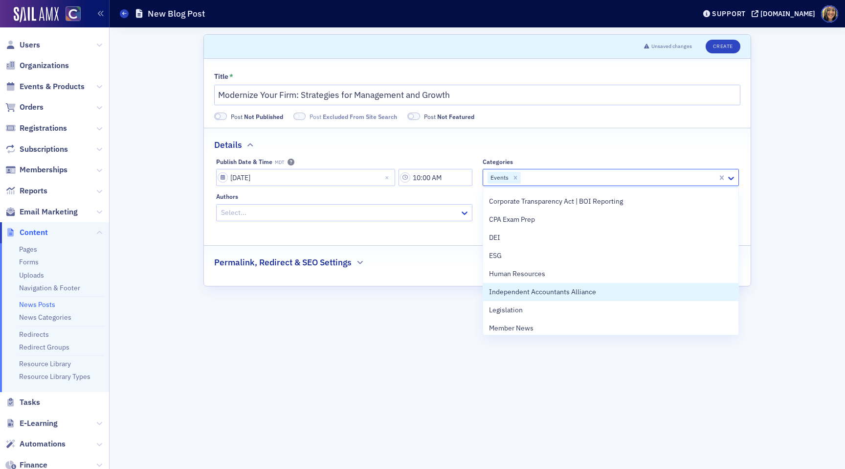
click at [412, 336] on form "Scroll to Unsaved changes Create Title * Modernize Your Firm: Strategies for Ma…" at bounding box center [478, 248] width 548 height 428
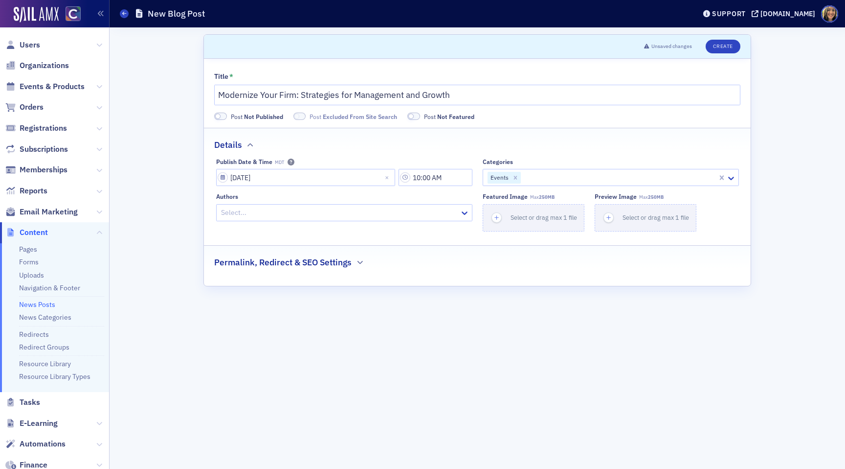
click at [544, 179] on div at bounding box center [619, 177] width 195 height 12
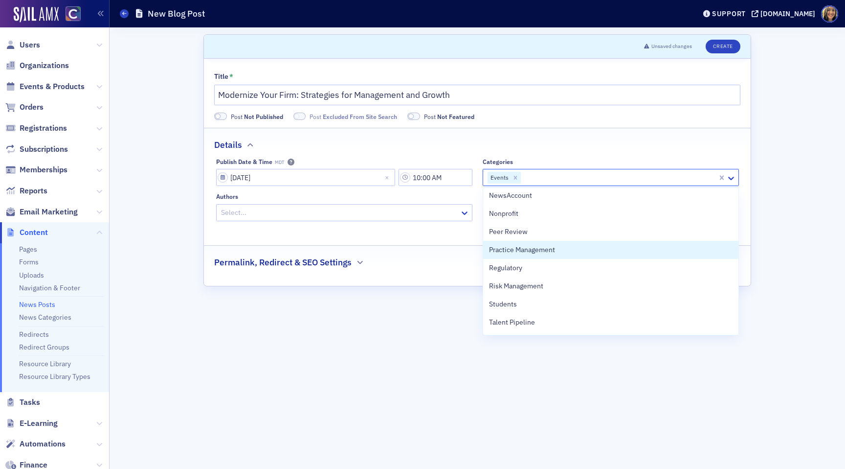
scroll to position [312, 0]
click at [524, 252] on span "Practice Management" at bounding box center [522, 249] width 66 height 10
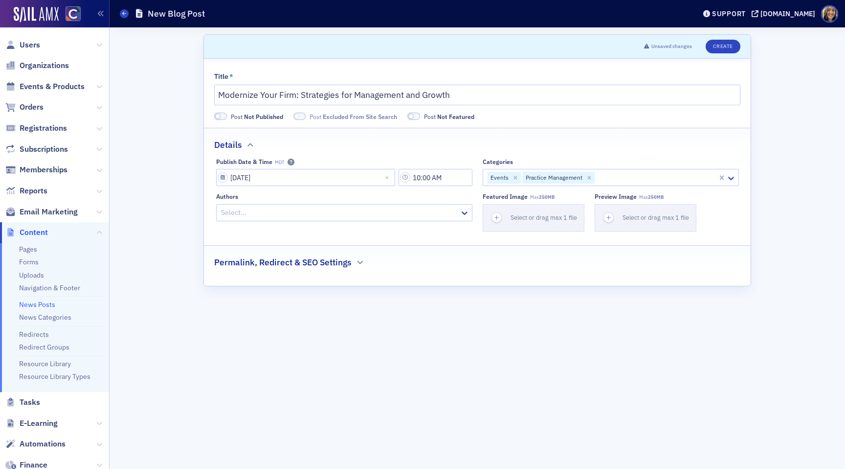
click at [309, 259] on h2 "Permalink, Redirect & SEO Settings" at bounding box center [282, 262] width 137 height 13
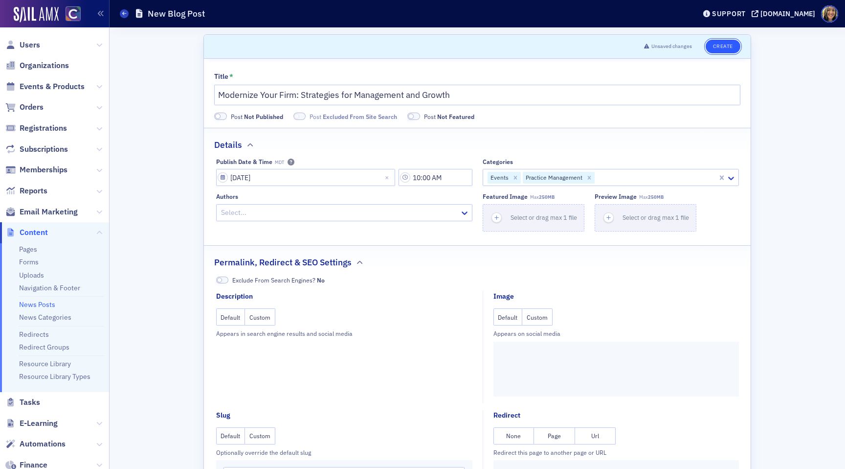
click at [718, 46] on button "Create" at bounding box center [723, 47] width 35 height 14
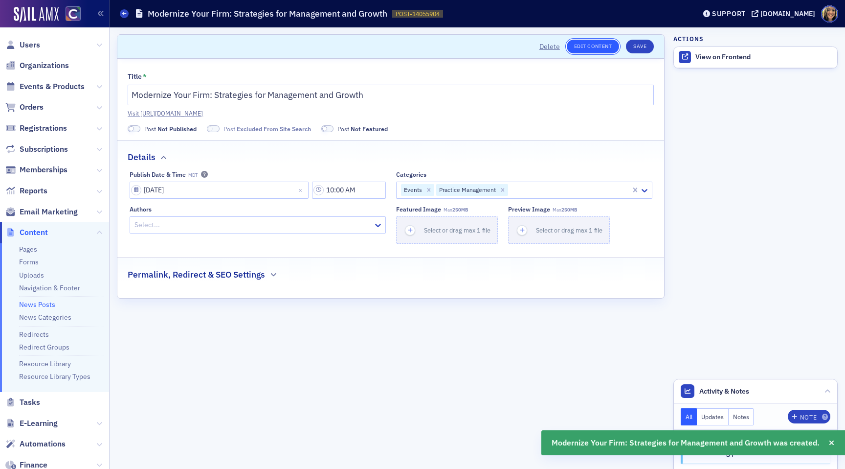
click at [592, 53] on link "Edit Content" at bounding box center [593, 47] width 52 height 14
